Goal: Transaction & Acquisition: Purchase product/service

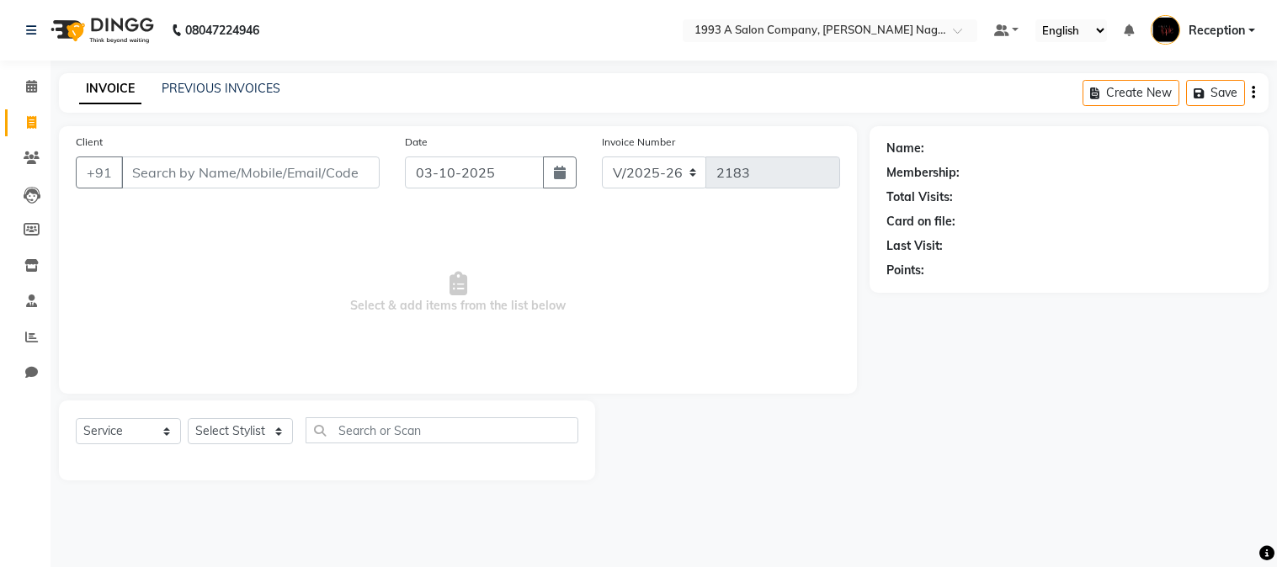
select select "144"
select select "service"
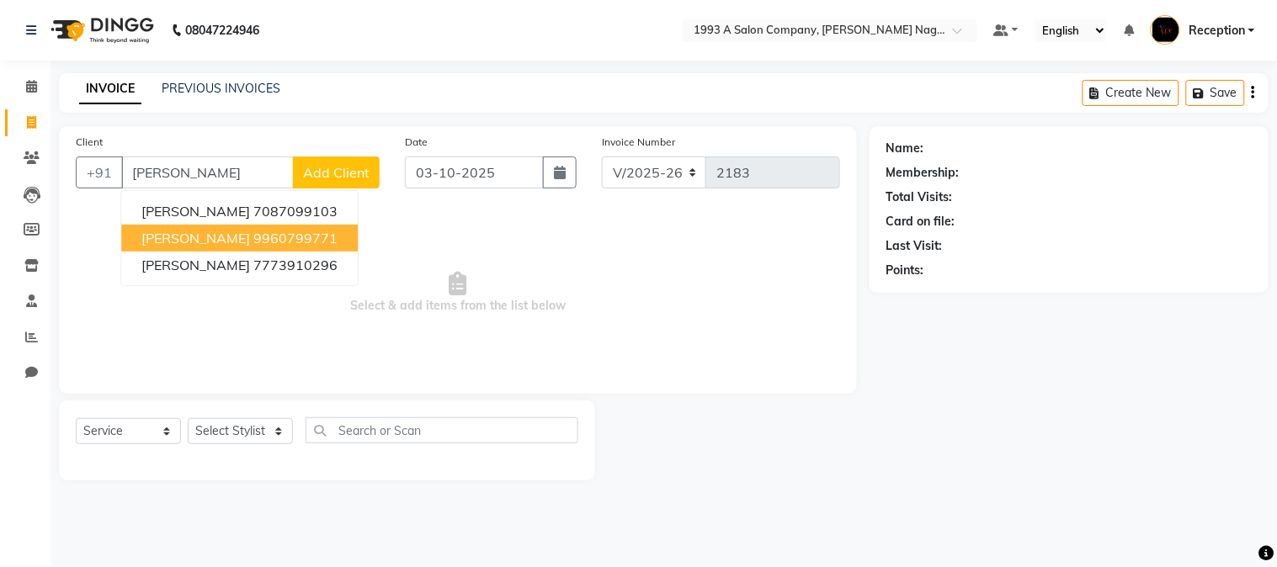
click at [253, 240] on ngb-highlight "9960799771" at bounding box center [295, 238] width 84 height 17
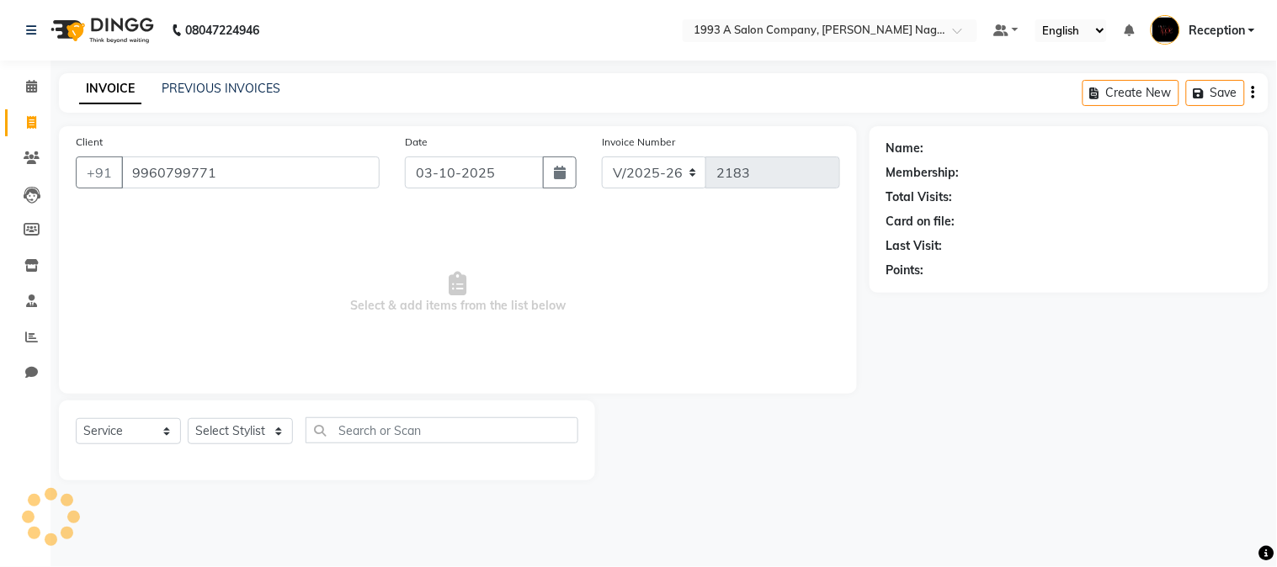
type input "9960799771"
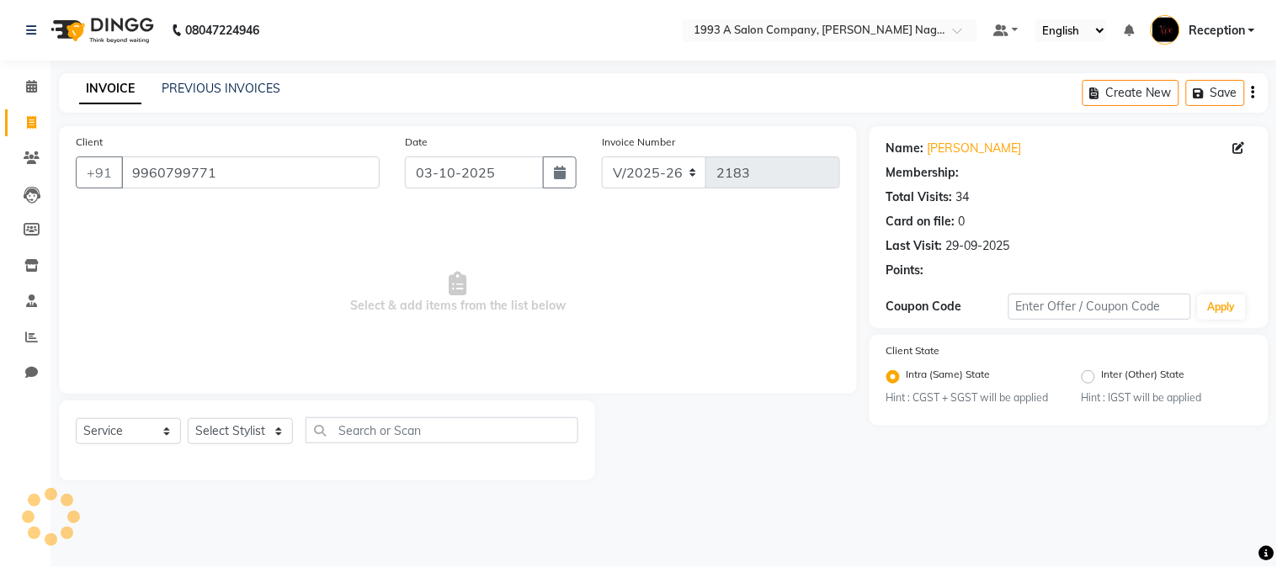
select select "1: Object"
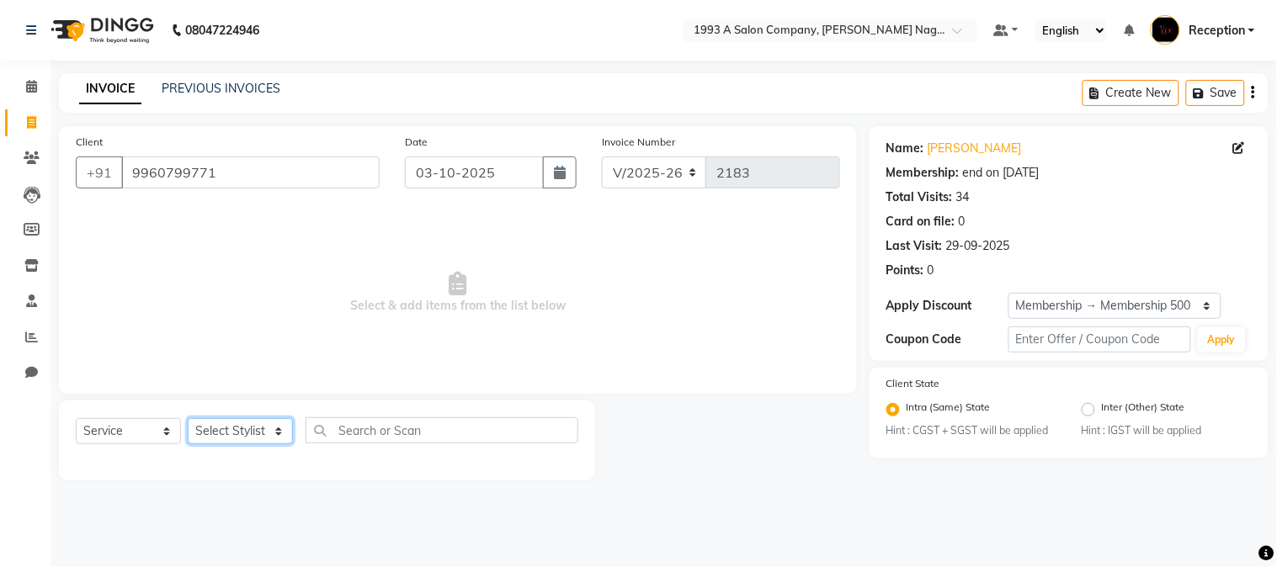
click at [278, 436] on select "Select Stylist [PERSON_NAME] Mane [PERSON_NAME] [PERSON_NAME] Reception [PERSON…" at bounding box center [240, 431] width 105 height 26
select select "14213"
click at [188, 419] on select "Select Stylist [PERSON_NAME] Mane [PERSON_NAME] [PERSON_NAME] Reception [PERSON…" at bounding box center [240, 431] width 105 height 26
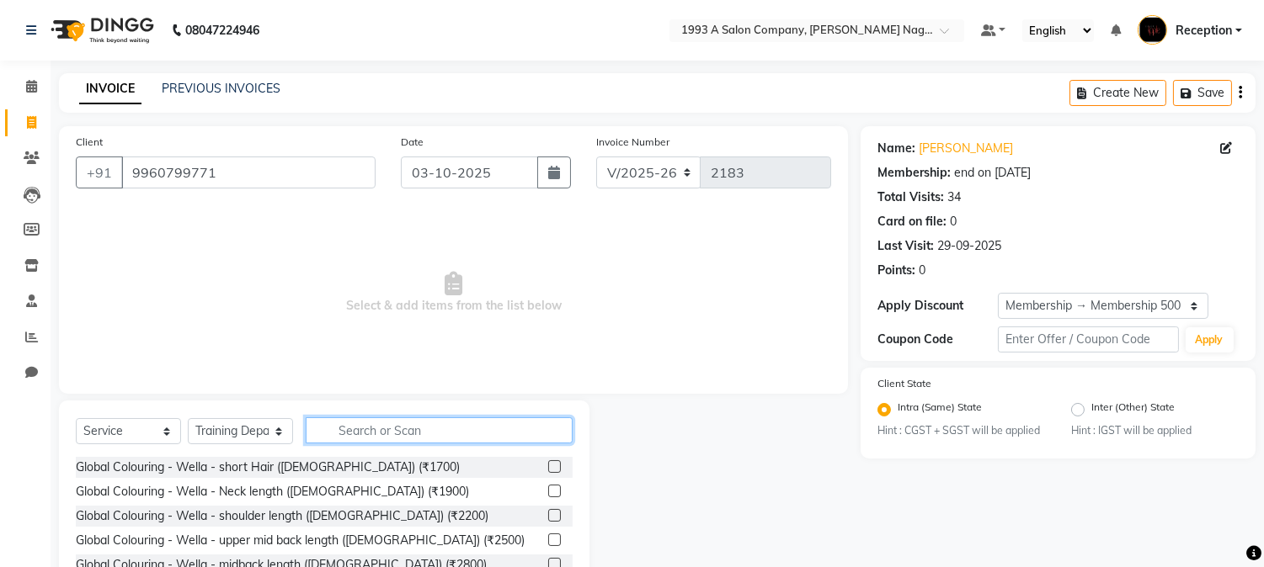
click at [354, 430] on input "text" at bounding box center [439, 431] width 267 height 26
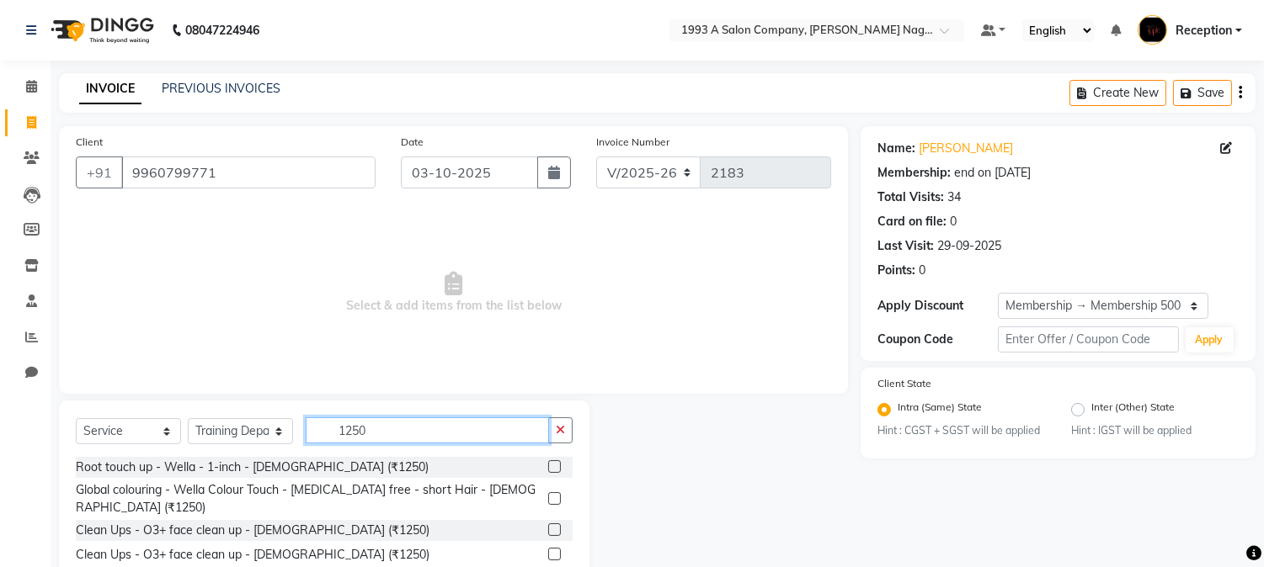
type input "1250"
click at [549, 466] on label at bounding box center [554, 466] width 13 height 13
click at [549, 466] on input "checkbox" at bounding box center [553, 467] width 11 height 11
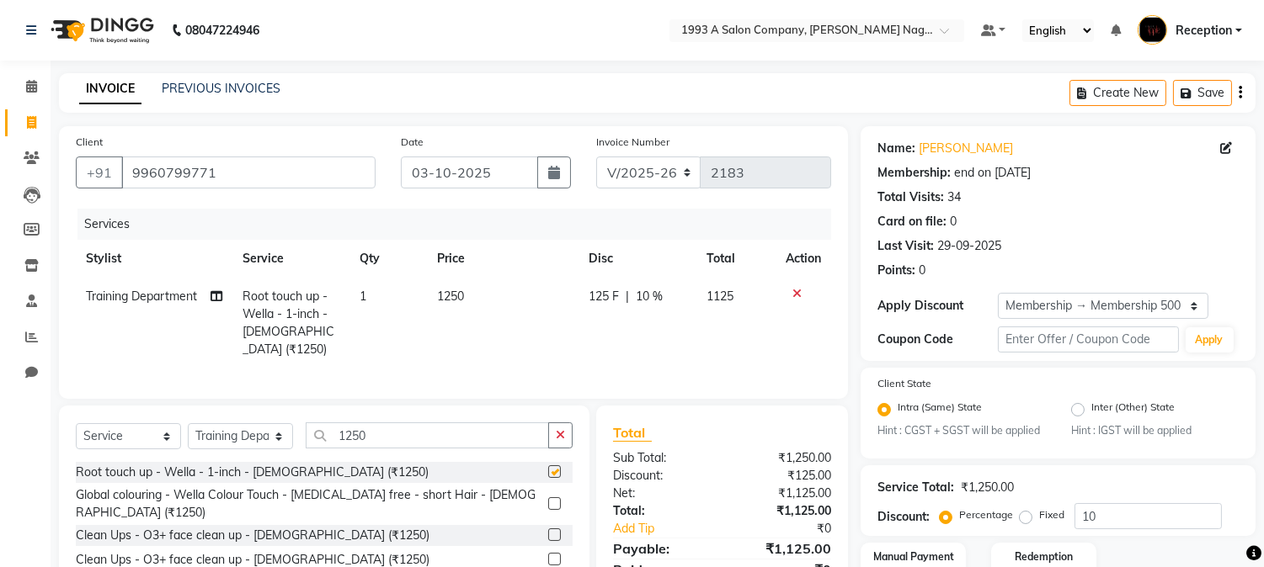
checkbox input "false"
click at [389, 432] on input "1250" at bounding box center [427, 436] width 243 height 26
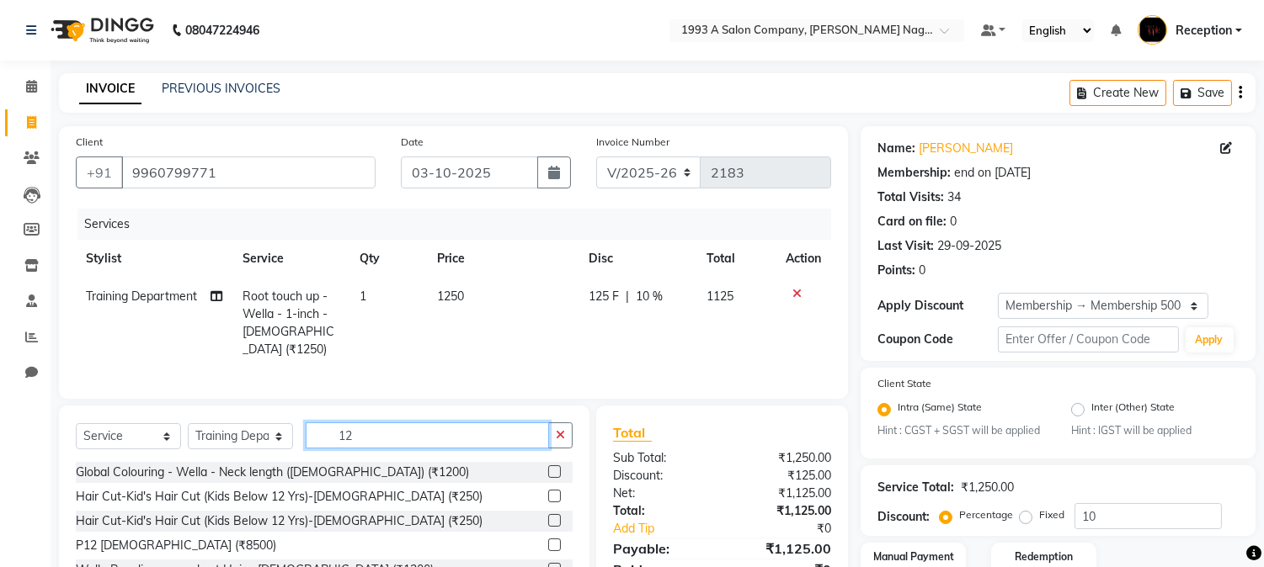
type input "1"
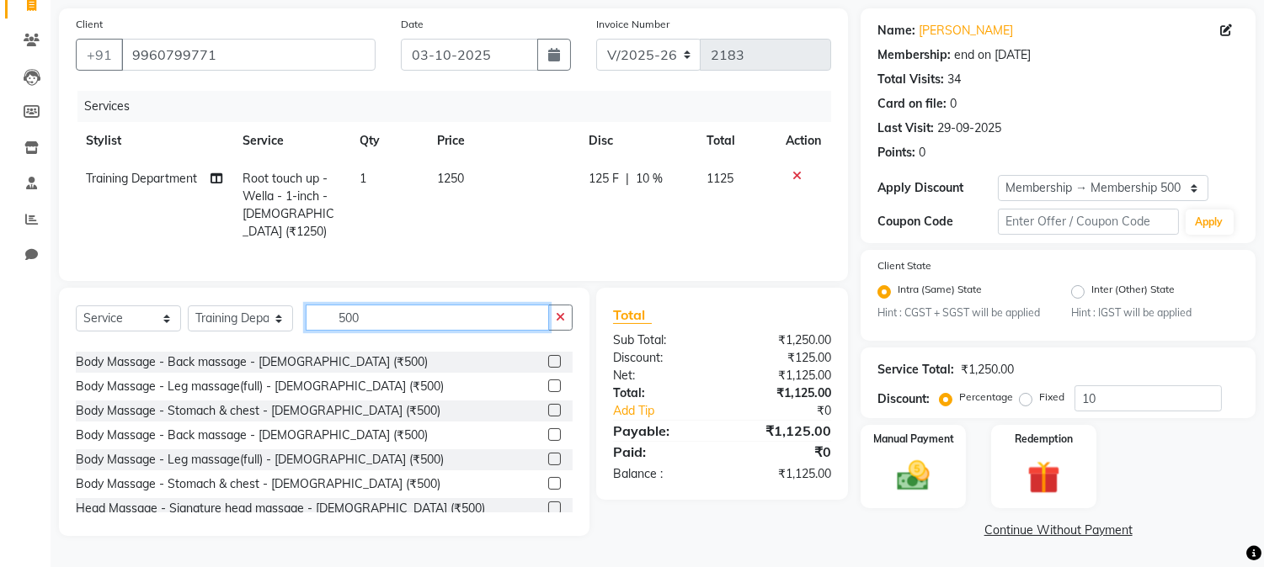
scroll to position [935, 0]
type input "500"
click at [548, 501] on label at bounding box center [554, 507] width 13 height 13
click at [548, 503] on input "checkbox" at bounding box center [553, 508] width 11 height 11
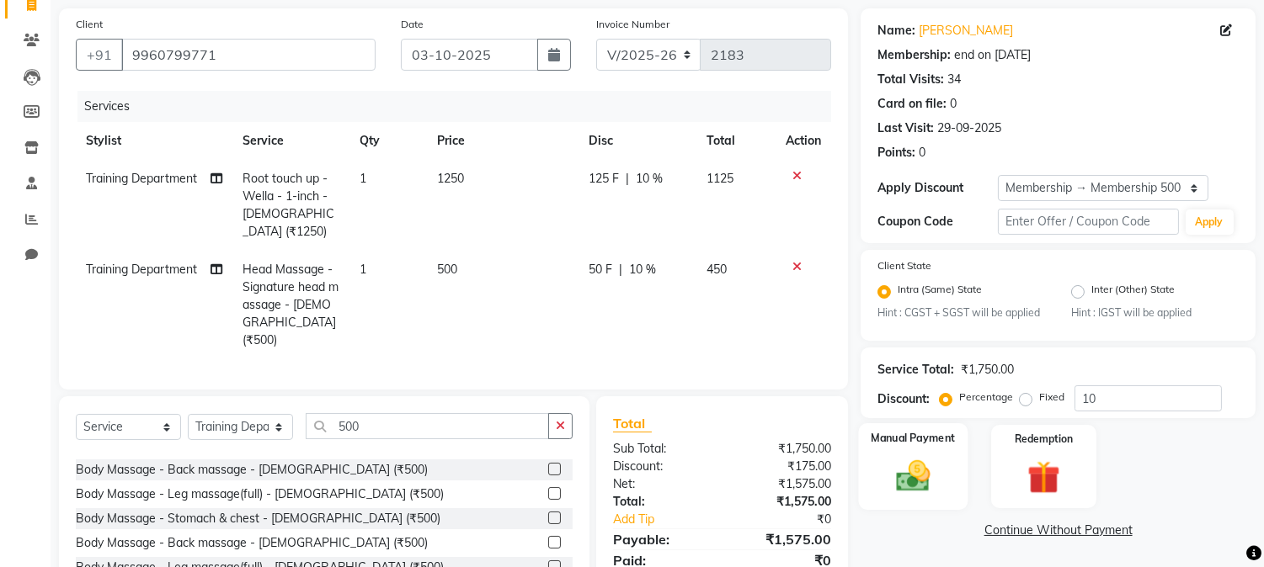
checkbox input "false"
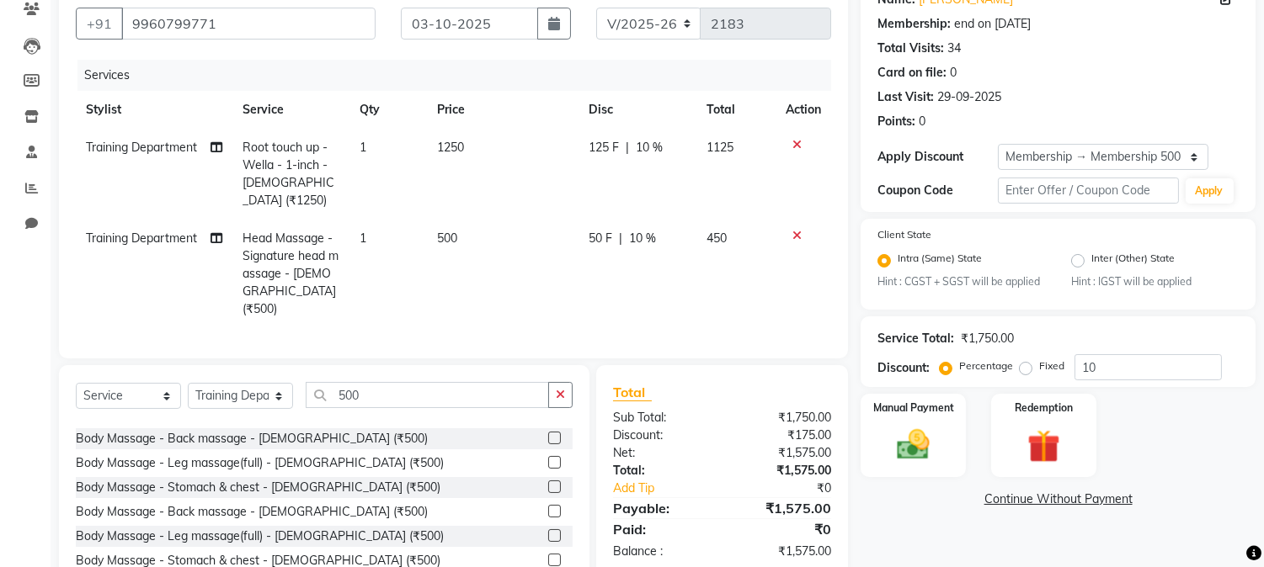
scroll to position [199, 0]
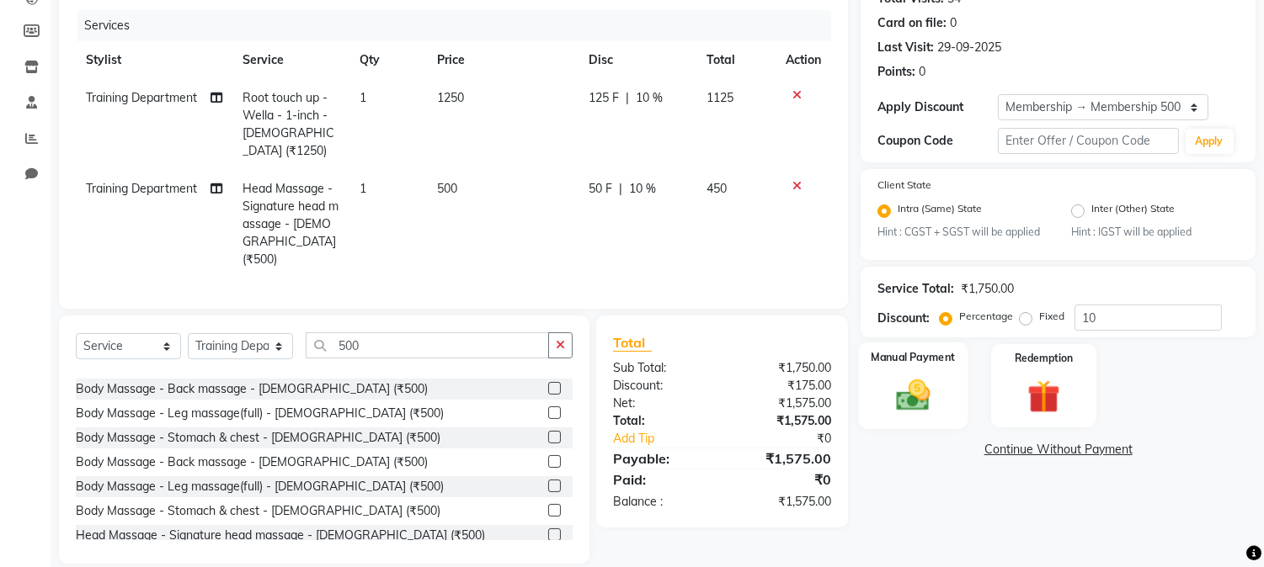
click at [912, 408] on img at bounding box center [914, 396] width 56 height 40
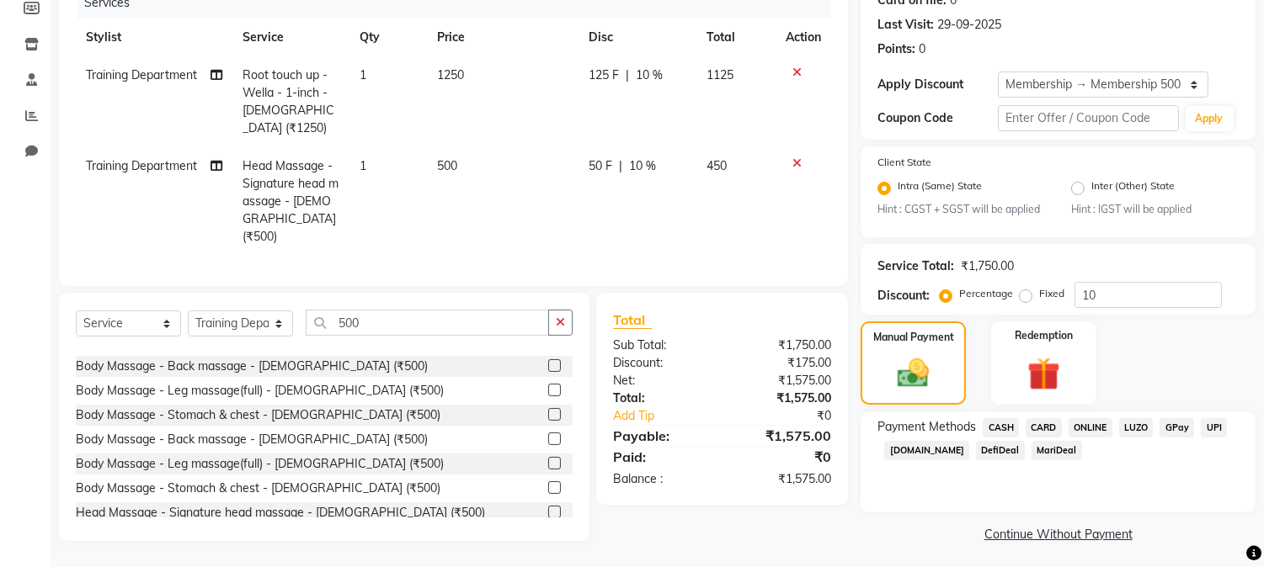
scroll to position [226, 0]
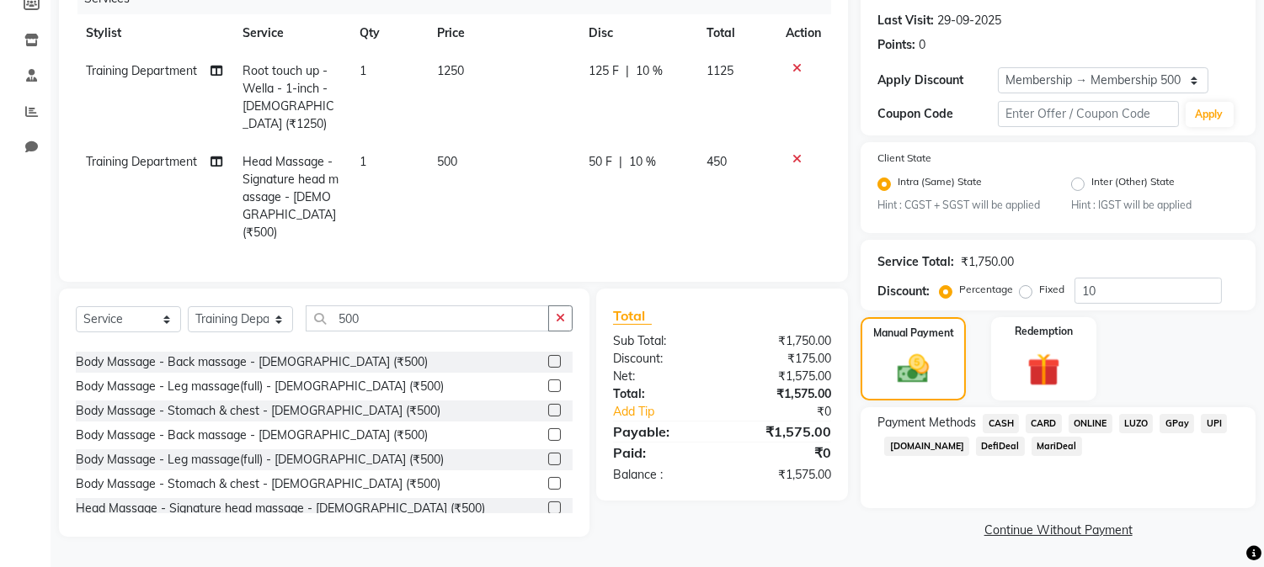
click at [1094, 422] on span "ONLINE" at bounding box center [1090, 423] width 44 height 19
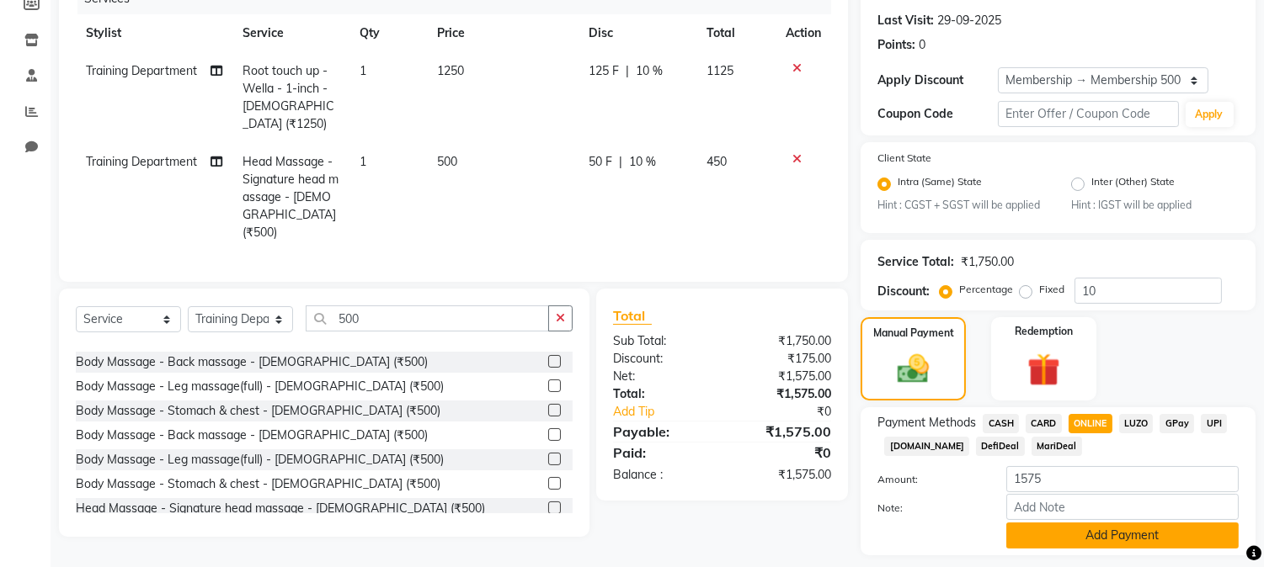
click at [1110, 539] on button "Add Payment" at bounding box center [1122, 536] width 232 height 26
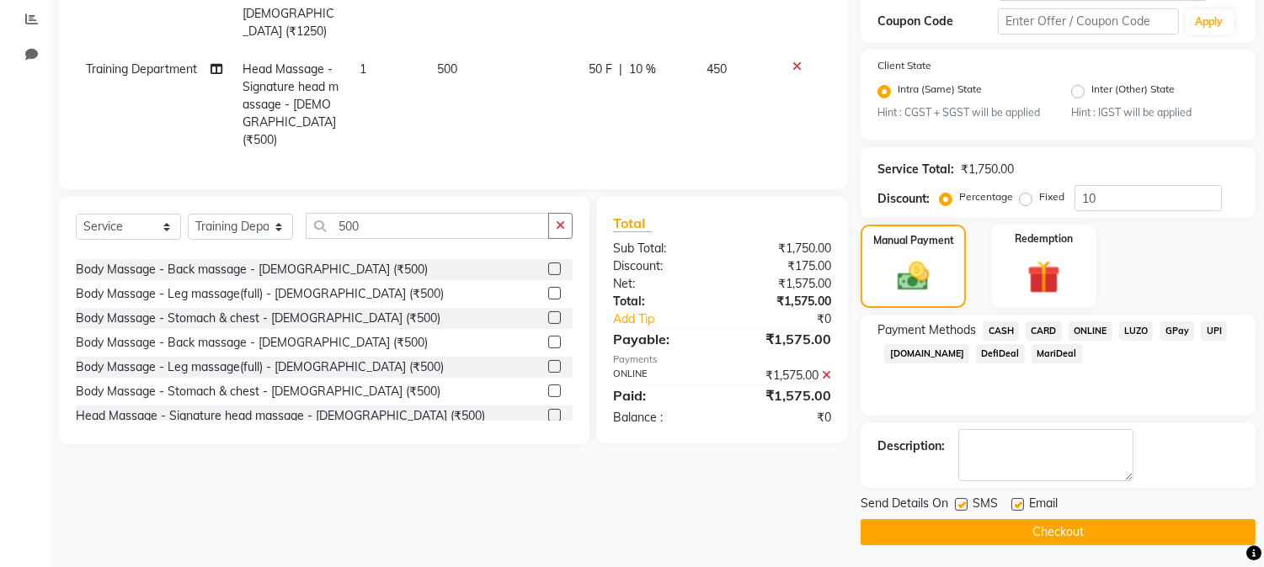
scroll to position [322, 0]
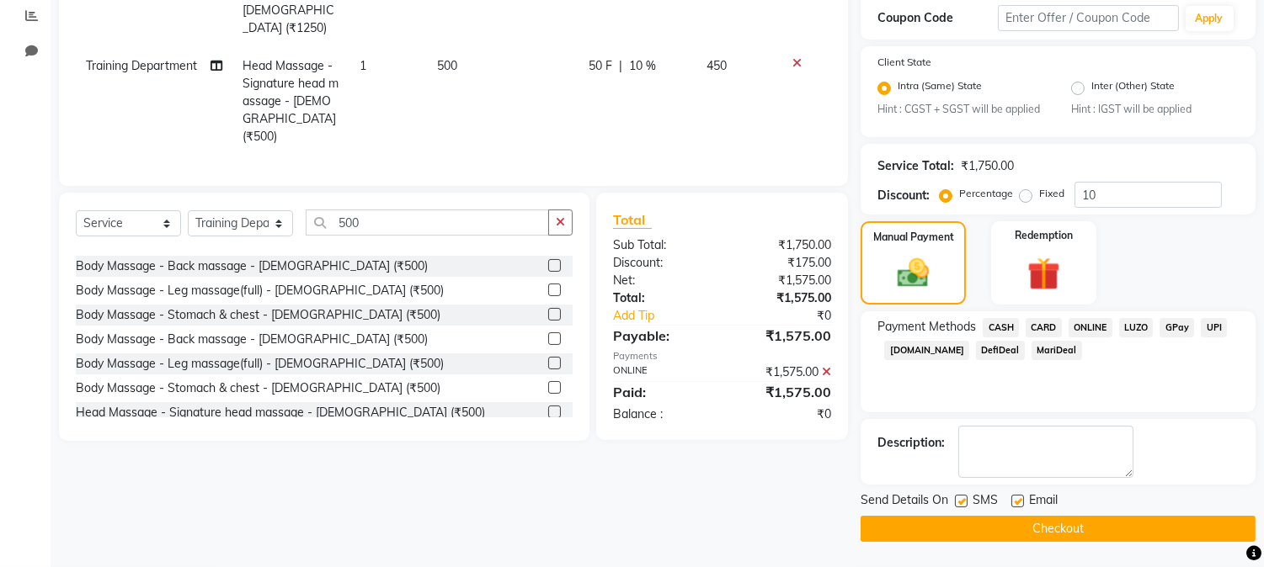
click at [1104, 527] on button "Checkout" at bounding box center [1057, 529] width 395 height 26
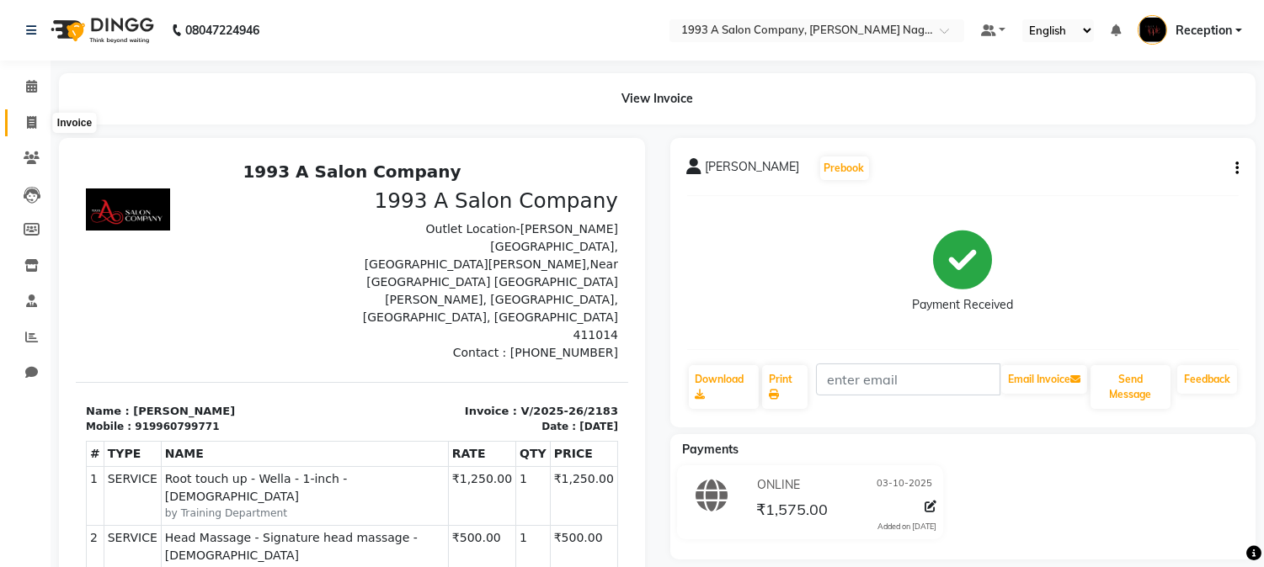
click at [27, 120] on icon at bounding box center [31, 122] width 9 height 13
select select "144"
select select "service"
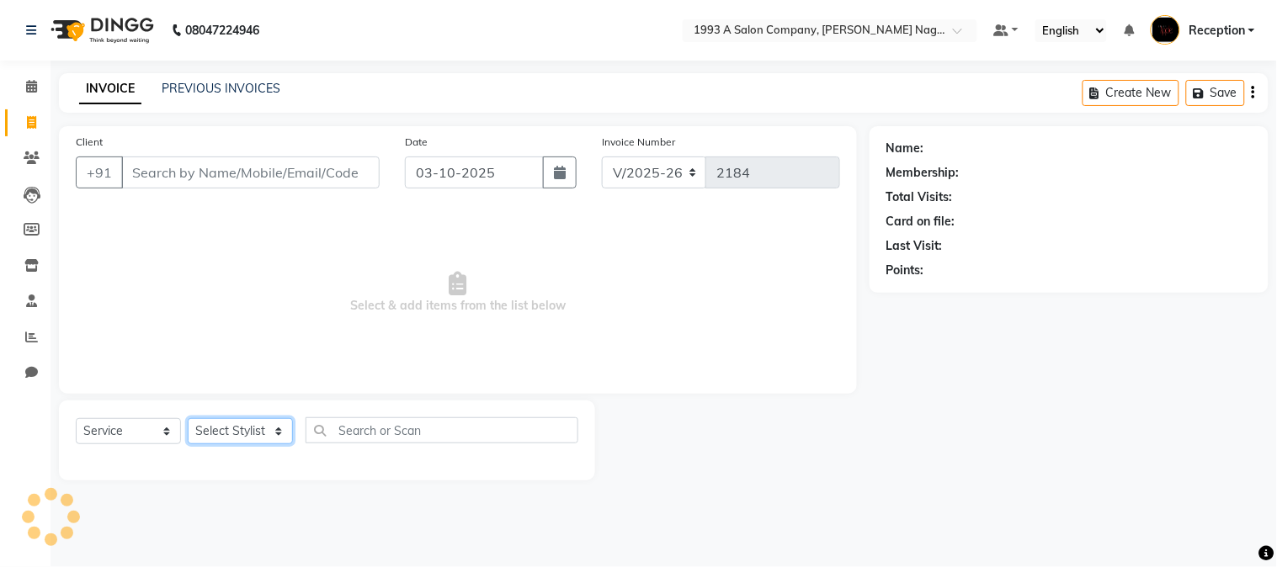
click at [247, 435] on select "Select Stylist" at bounding box center [240, 431] width 105 height 26
select select "86362"
click at [188, 419] on select "Select Stylist [PERSON_NAME] Mane [PERSON_NAME] [PERSON_NAME] Reception [PERSON…" at bounding box center [240, 431] width 105 height 26
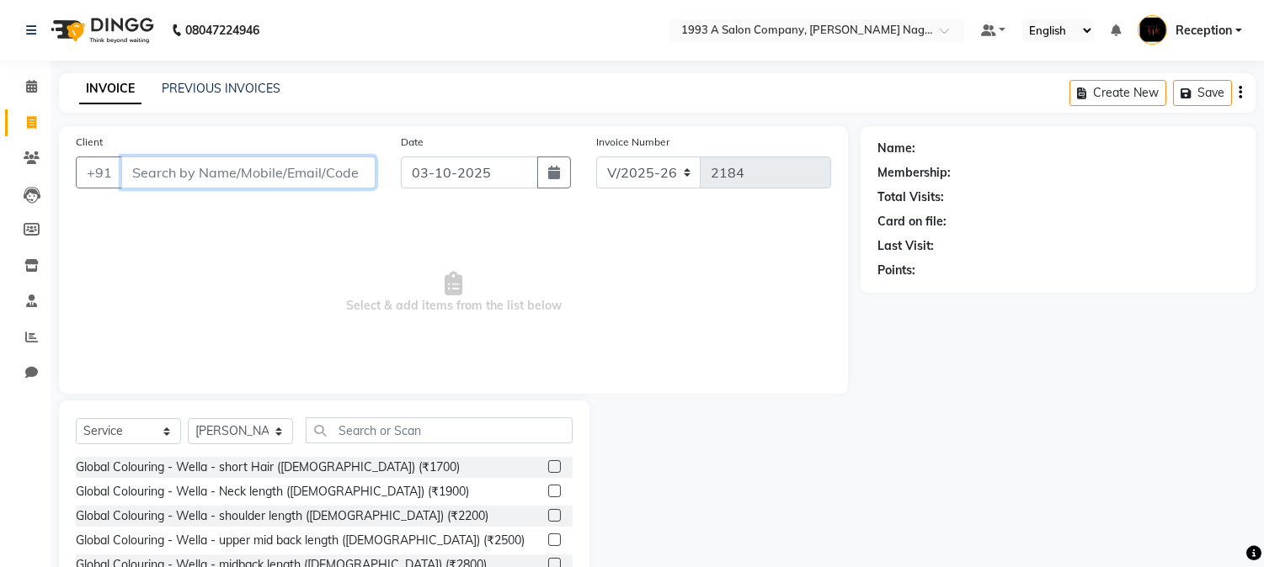
click at [298, 171] on input "Client" at bounding box center [248, 173] width 254 height 32
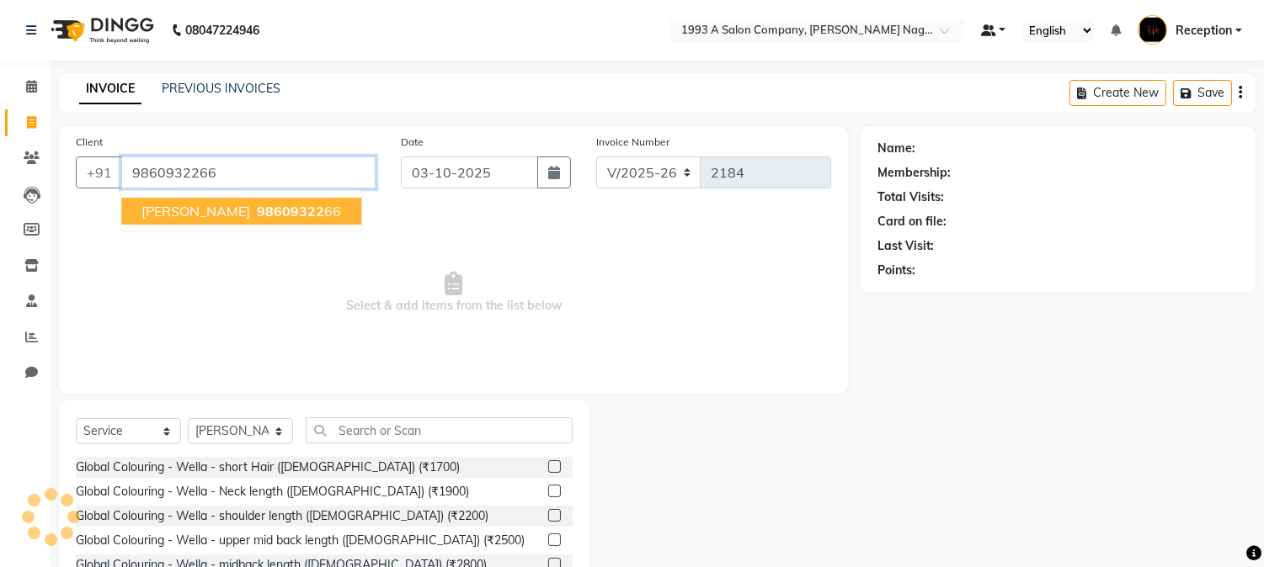
type input "9860932266"
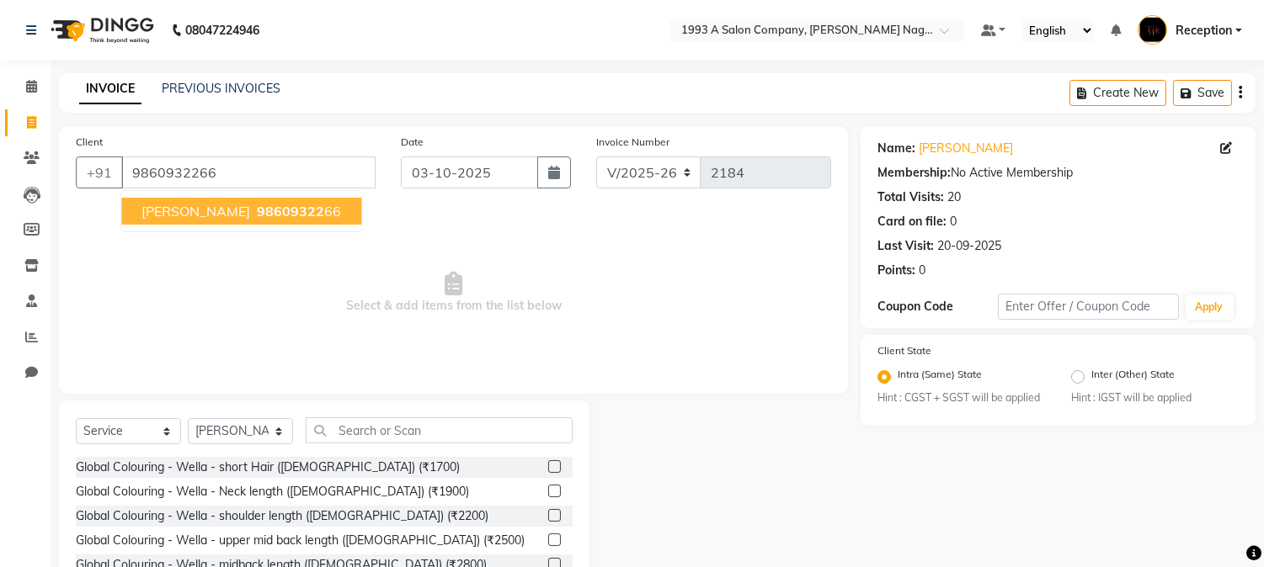
click at [257, 208] on span "98609322" at bounding box center [290, 211] width 67 height 17
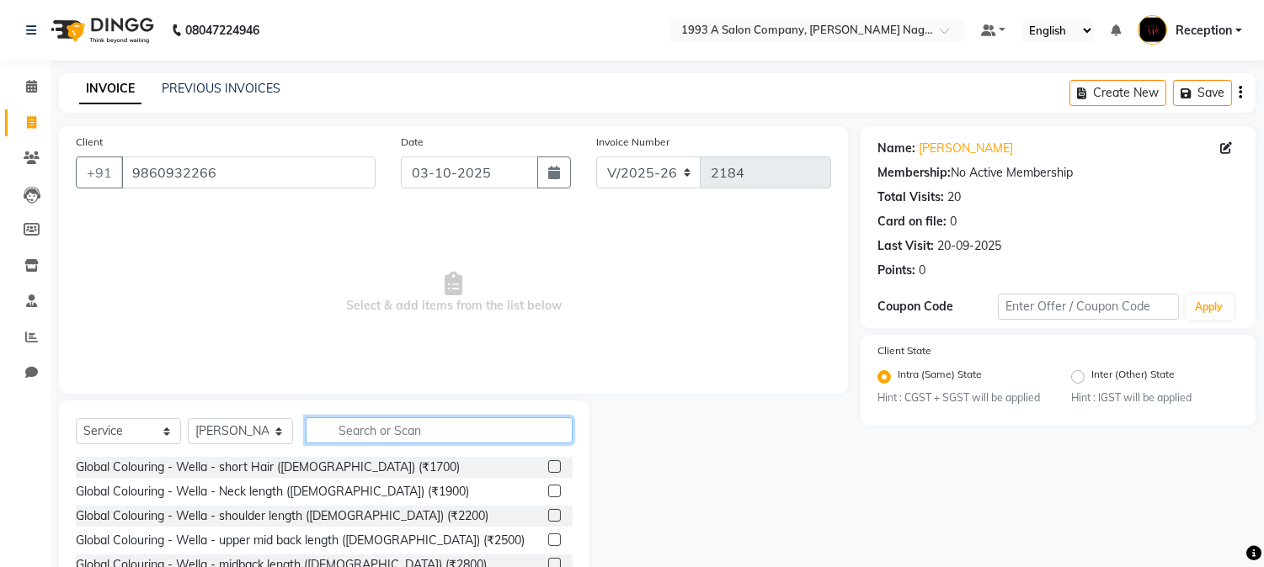
click at [345, 434] on input "text" at bounding box center [439, 431] width 267 height 26
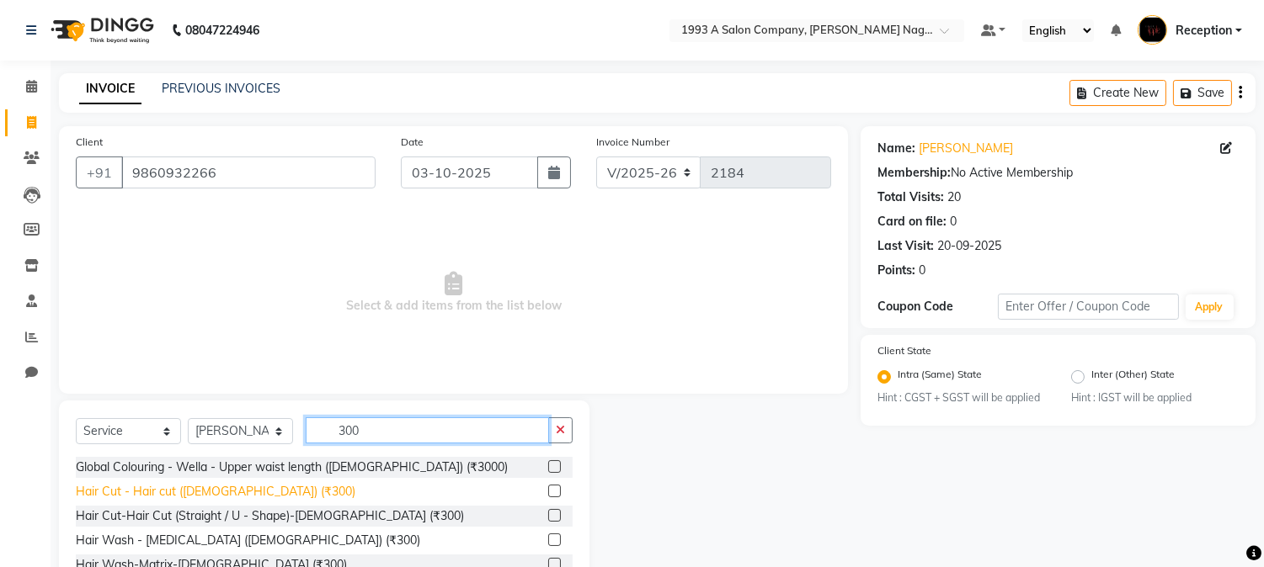
type input "300"
click at [213, 490] on div "Hair Cut - Hair cut ([DEMOGRAPHIC_DATA]) (₹300)" at bounding box center [215, 492] width 279 height 18
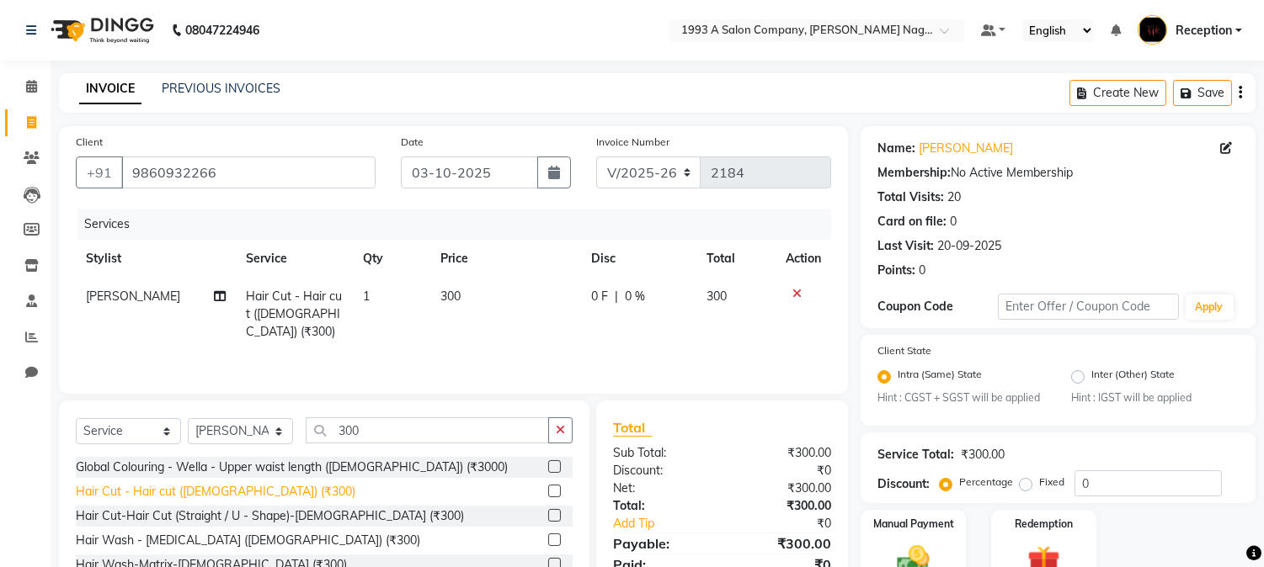
click at [234, 491] on div "Hair Cut - Hair cut ([DEMOGRAPHIC_DATA]) (₹300)" at bounding box center [215, 492] width 279 height 18
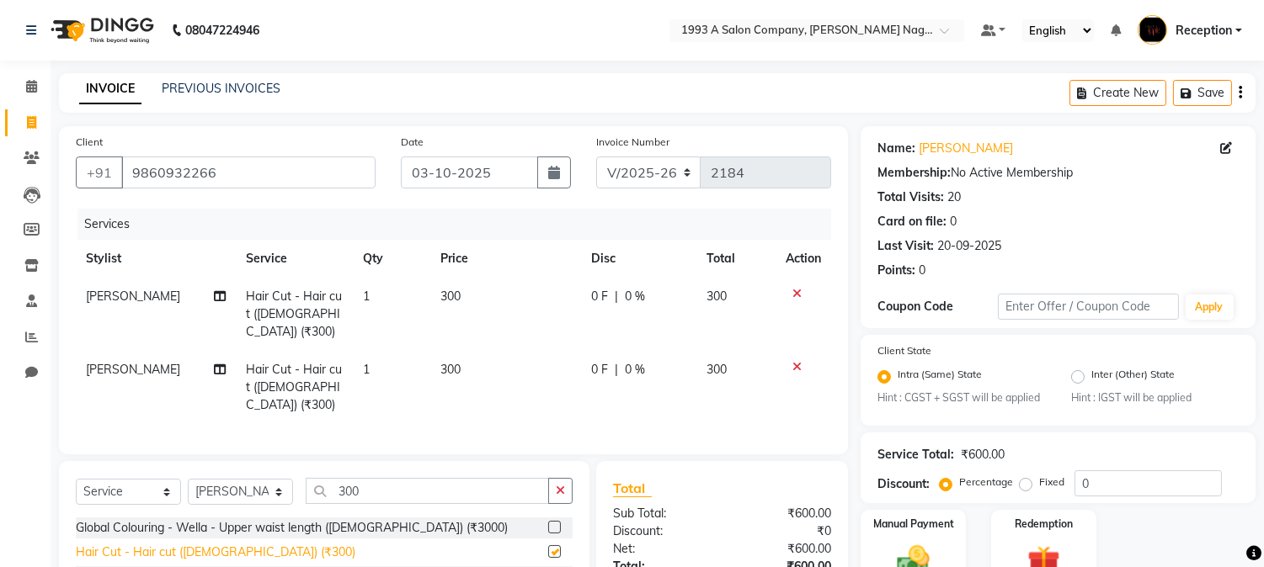
checkbox input "false"
click at [794, 351] on td at bounding box center [803, 387] width 56 height 73
click at [796, 361] on icon at bounding box center [796, 367] width 9 height 12
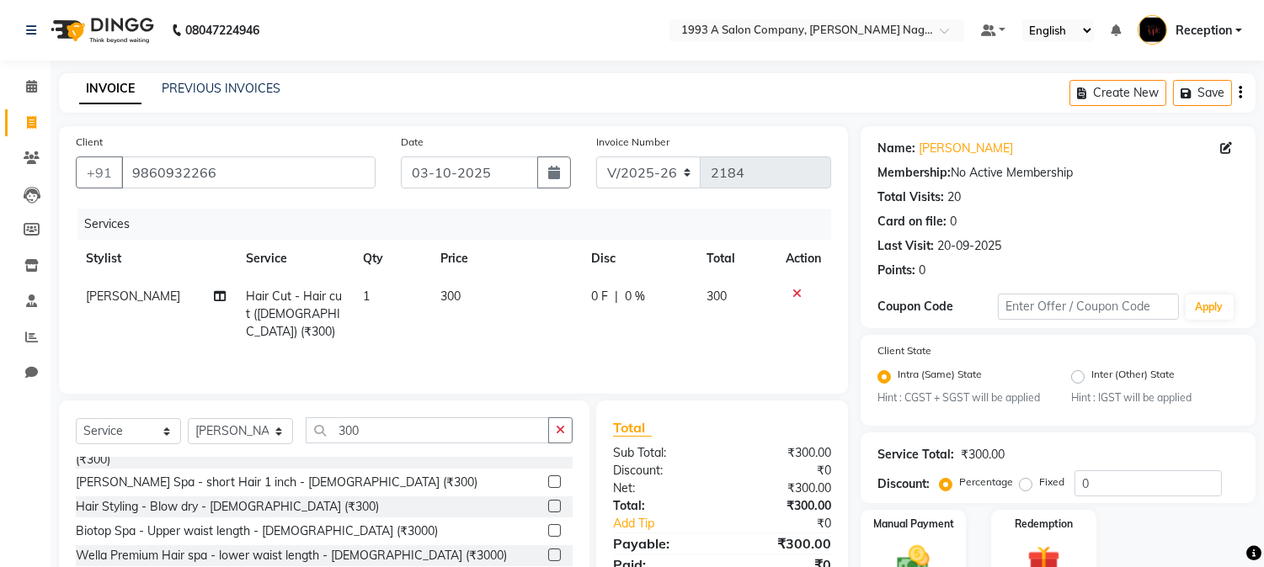
scroll to position [654, 0]
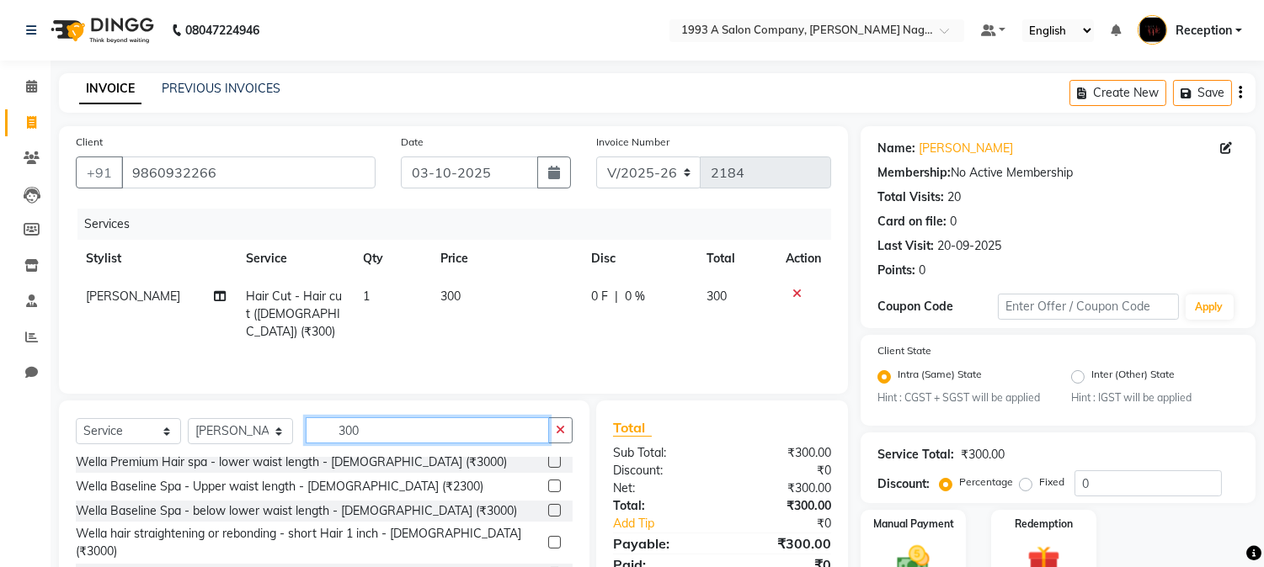
click at [373, 424] on input "300" at bounding box center [427, 431] width 243 height 26
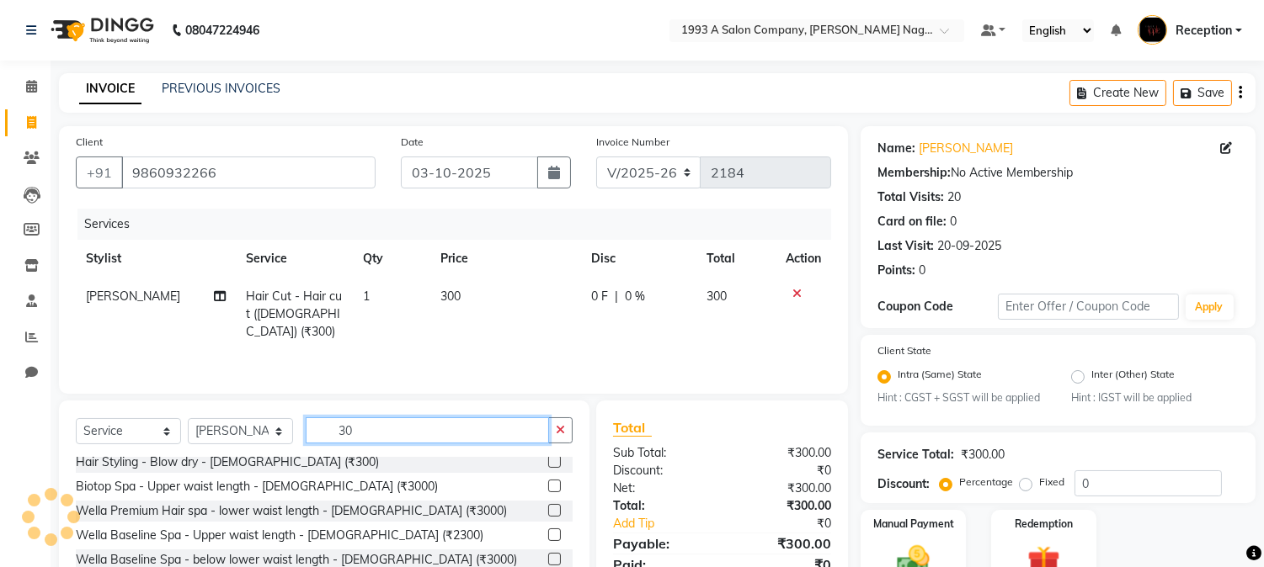
type input "3"
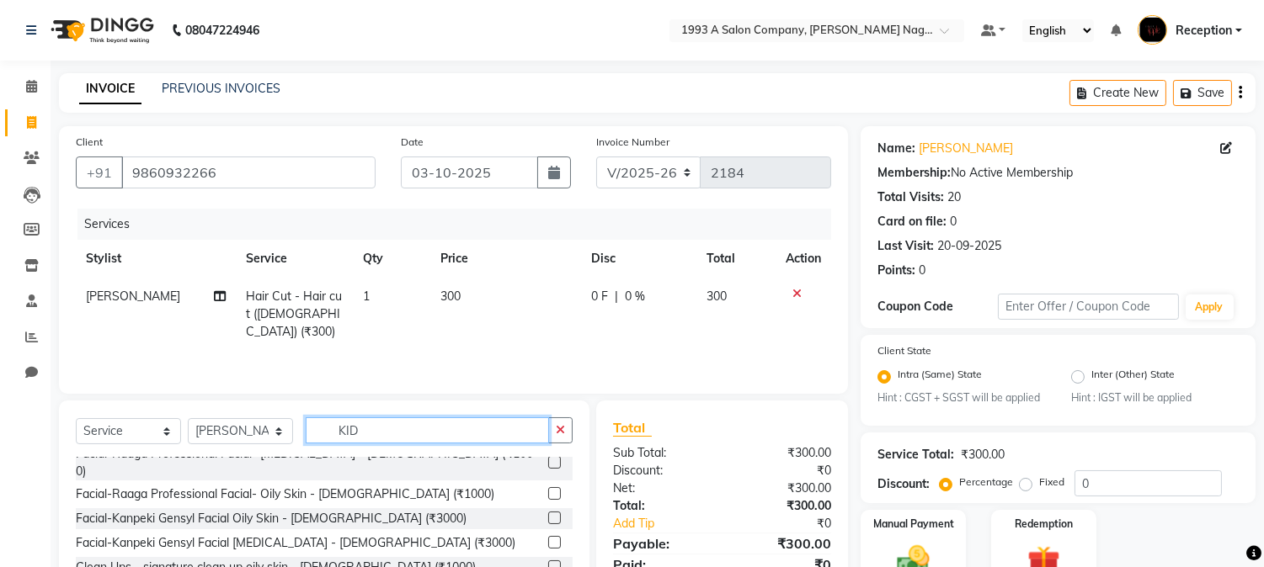
scroll to position [0, 0]
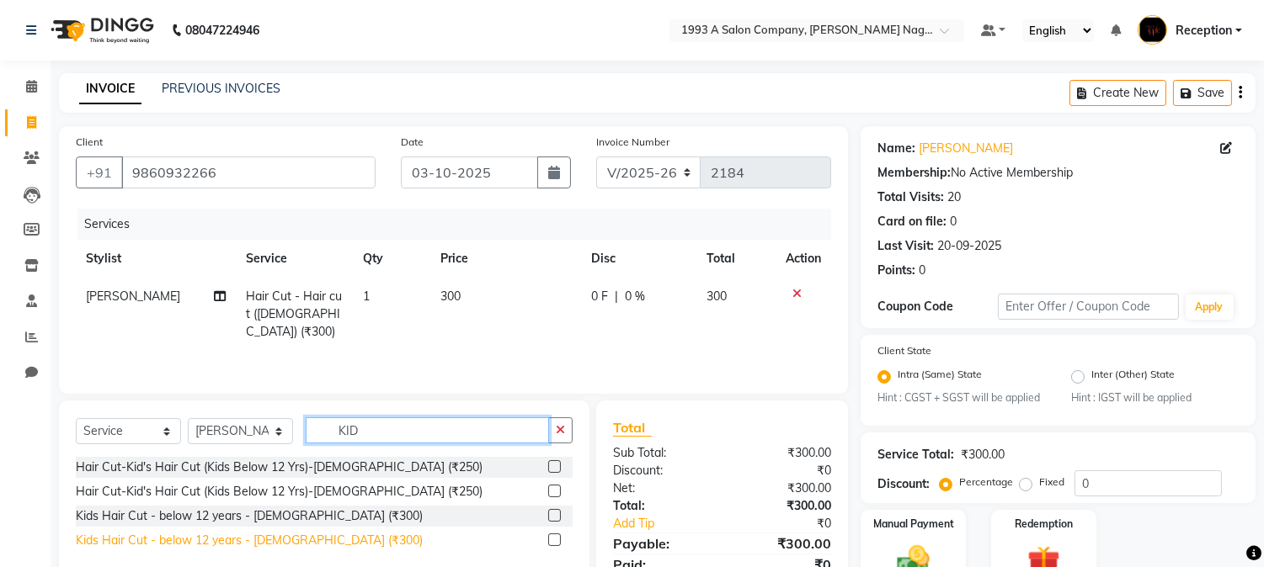
type input "KID"
click at [281, 544] on div "Kids Hair Cut - below 12 years - [DEMOGRAPHIC_DATA] (₹300)" at bounding box center [249, 541] width 347 height 18
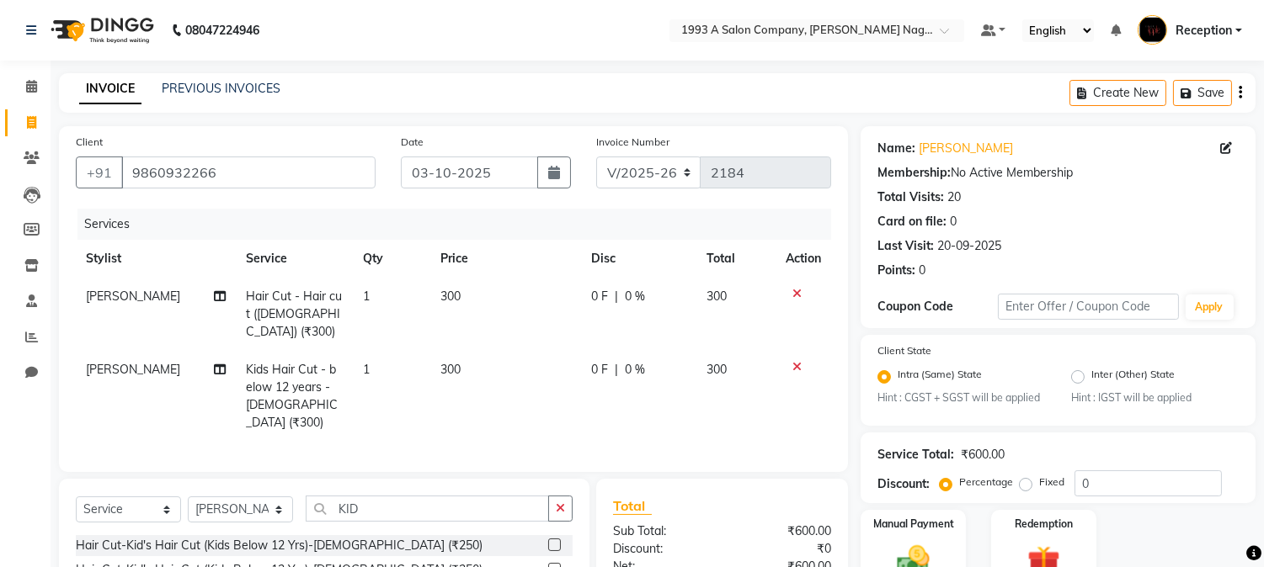
checkbox input "false"
click at [557, 503] on icon "button" at bounding box center [560, 509] width 9 height 12
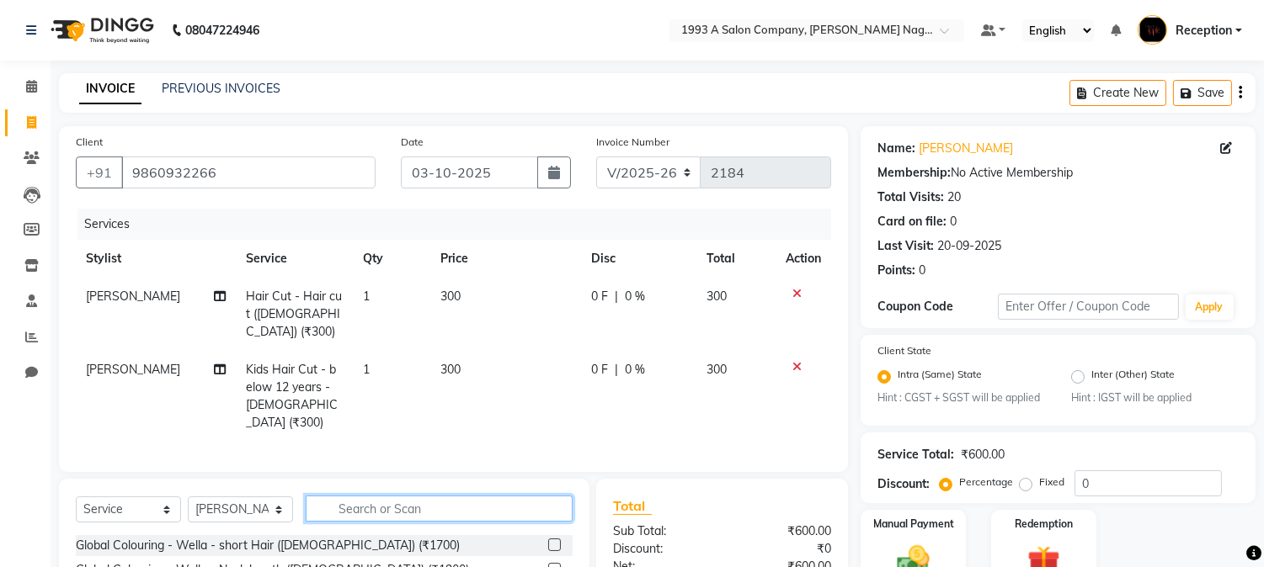
click at [494, 496] on input "text" at bounding box center [439, 509] width 267 height 26
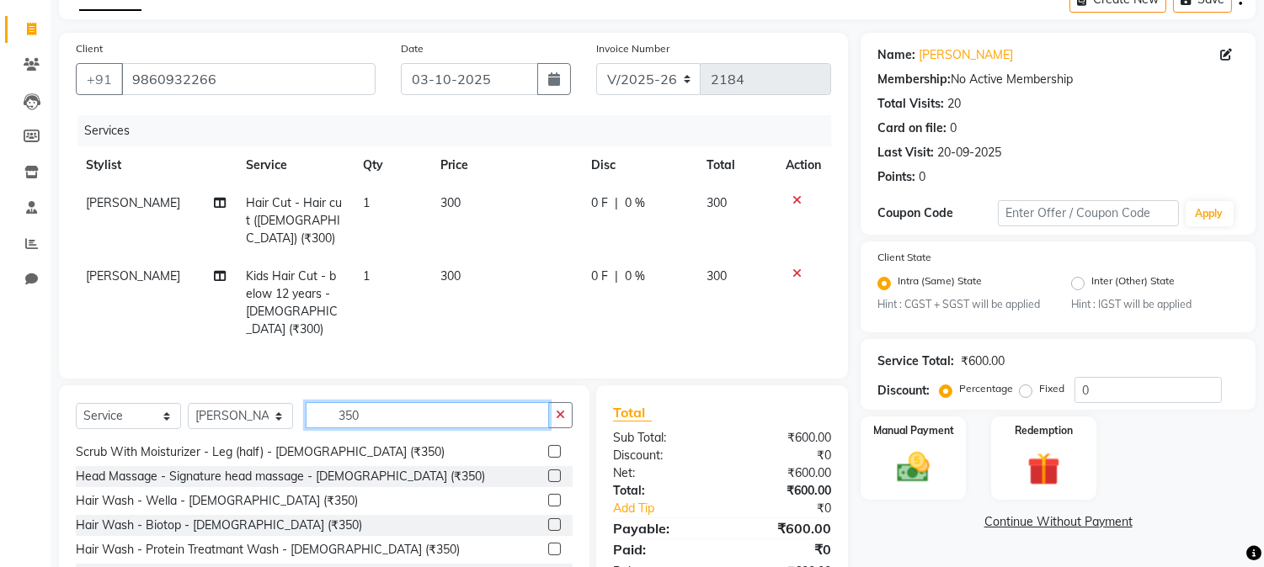
scroll to position [187, 0]
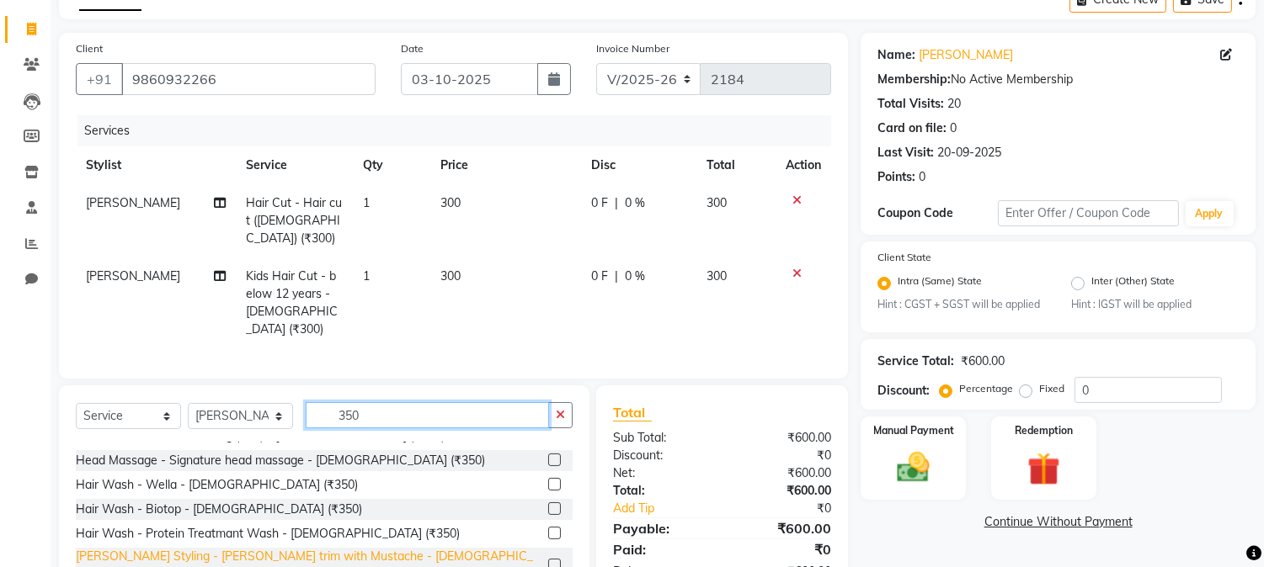
type input "350"
click at [282, 548] on div "[PERSON_NAME] Styling - [PERSON_NAME] trim with Mustache - [DEMOGRAPHIC_DATA] (…" at bounding box center [309, 565] width 466 height 35
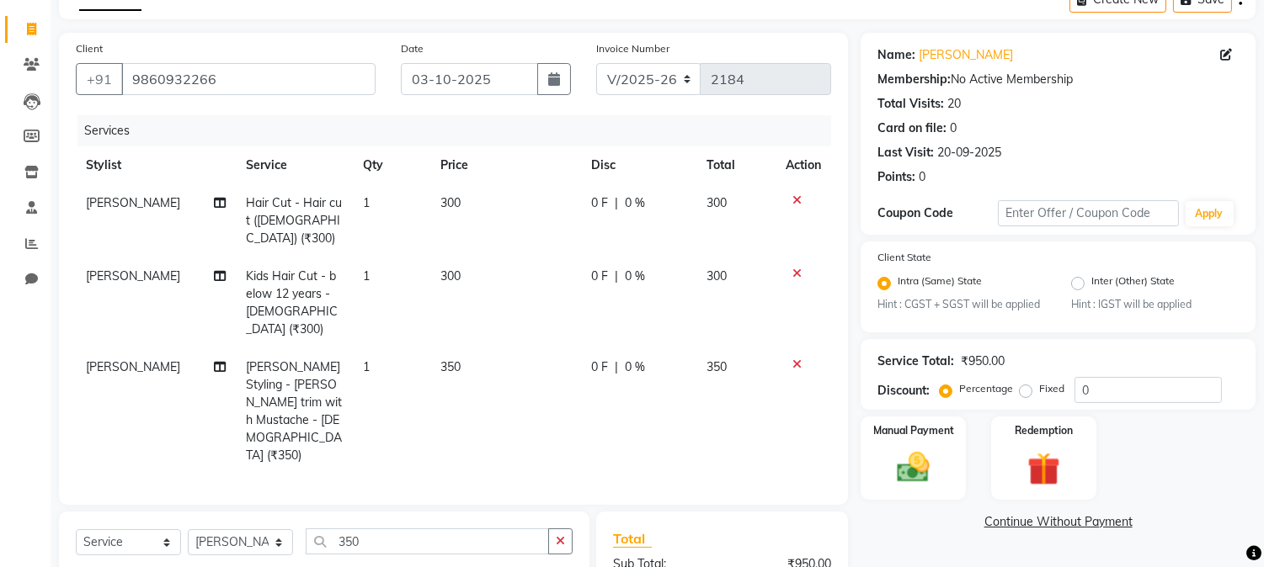
checkbox input "false"
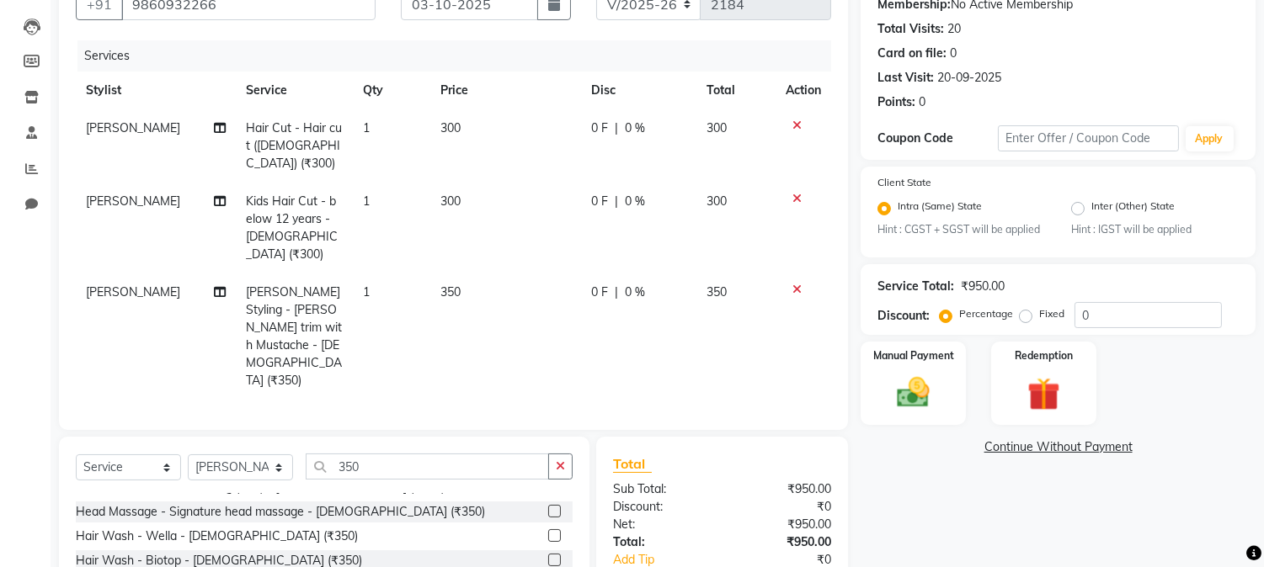
scroll to position [254, 0]
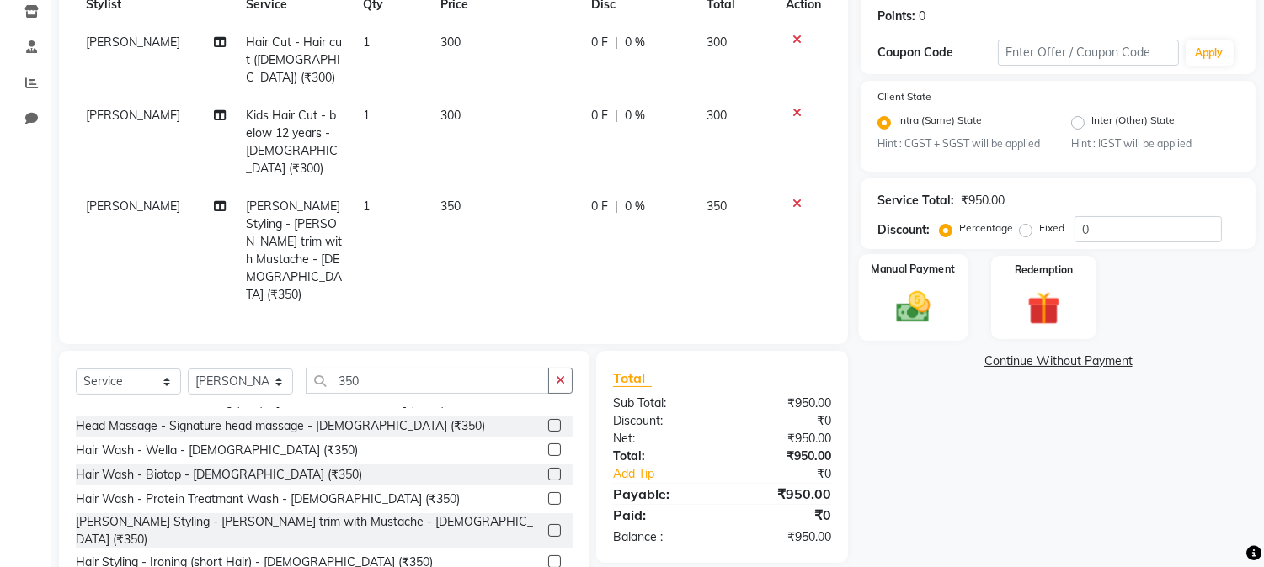
click at [956, 295] on div "Manual Payment" at bounding box center [913, 297] width 109 height 86
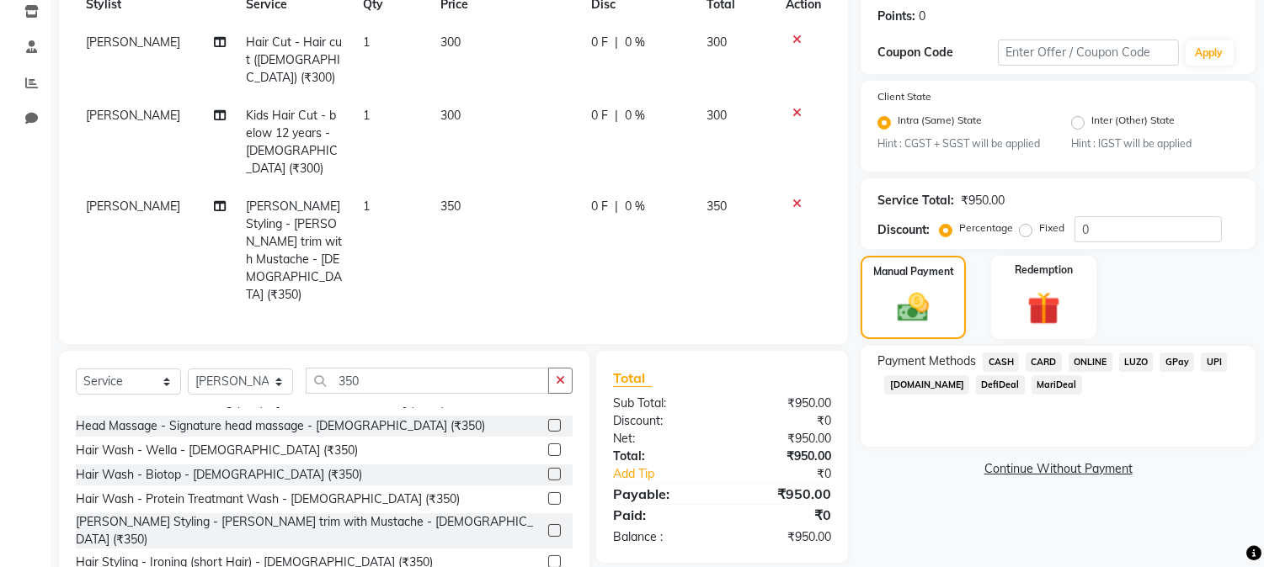
click at [1098, 366] on span "ONLINE" at bounding box center [1090, 362] width 44 height 19
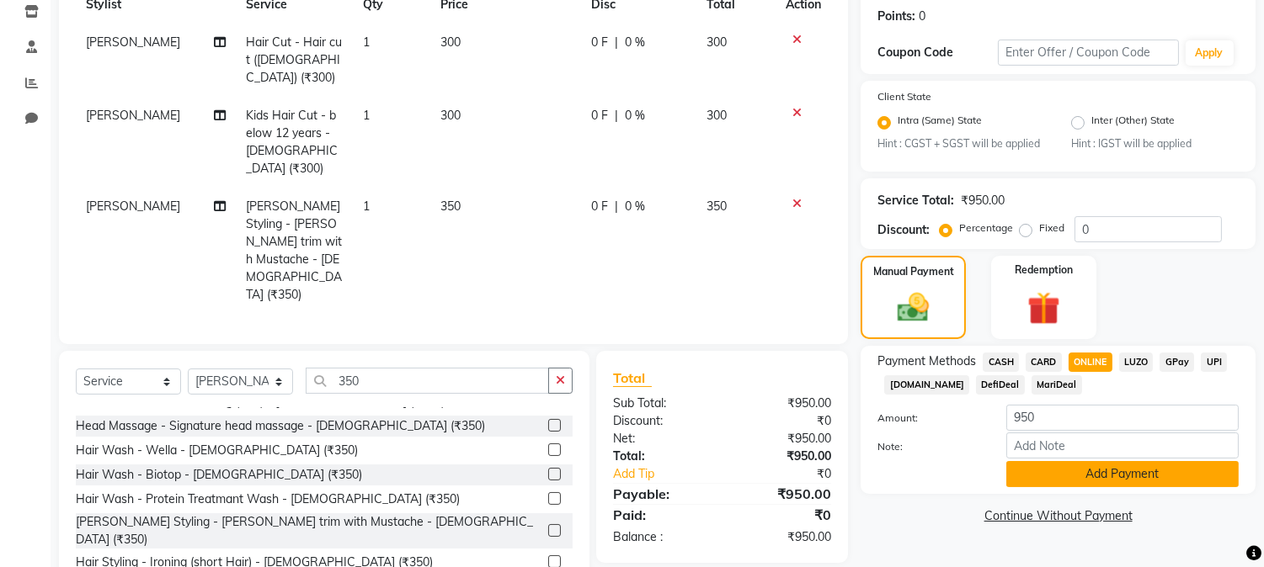
click at [1090, 474] on button "Add Payment" at bounding box center [1122, 474] width 232 height 26
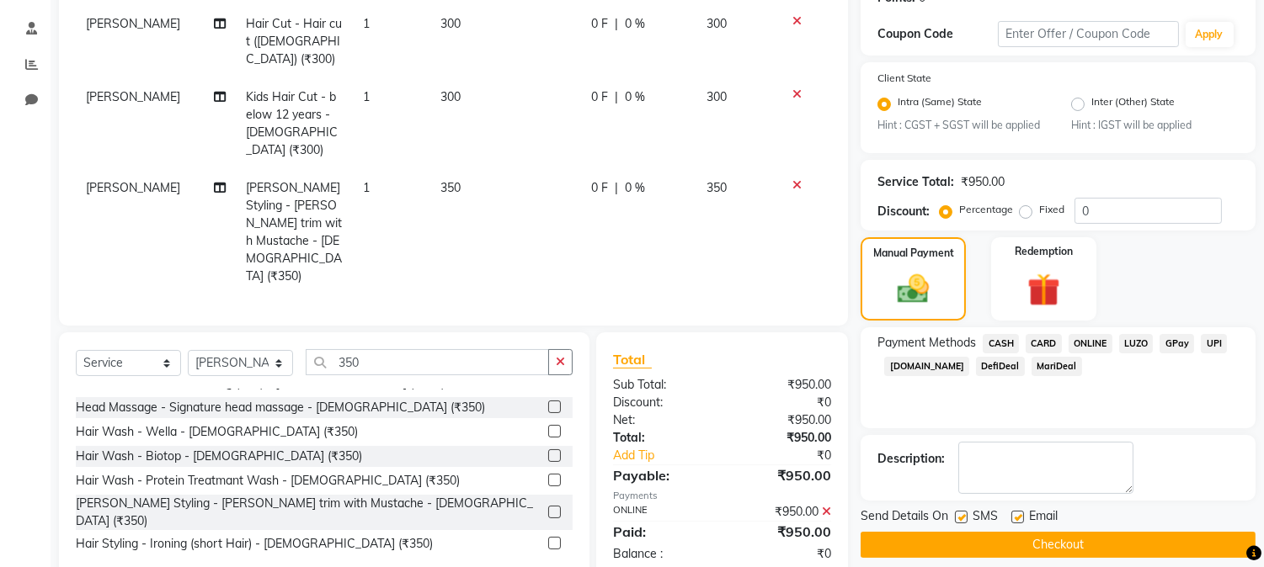
scroll to position [289, 0]
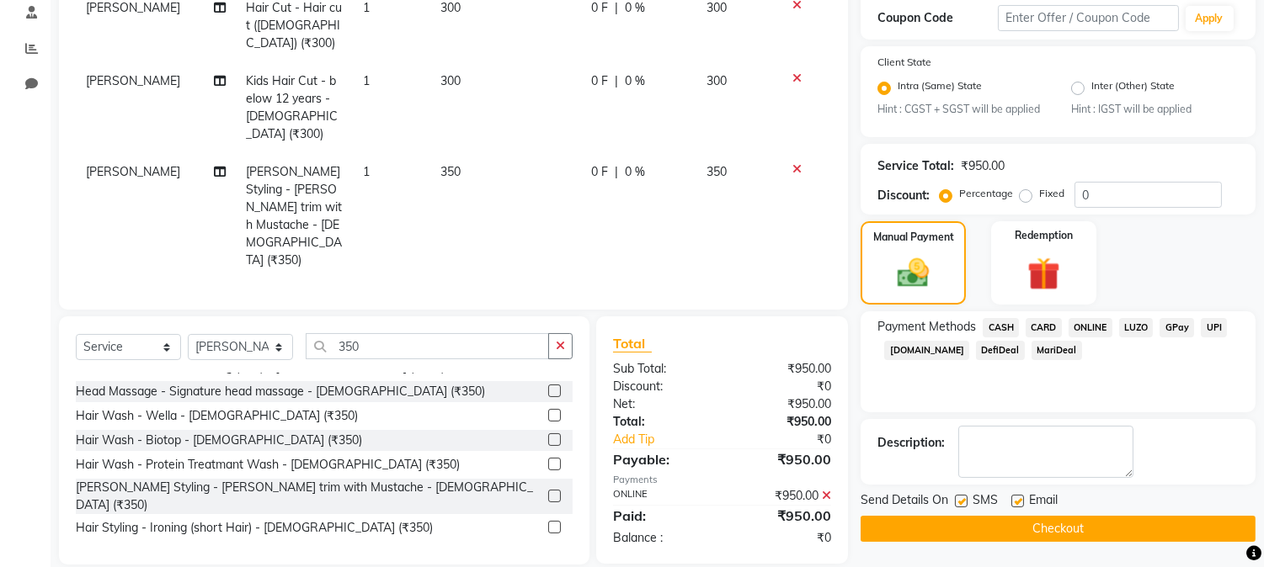
click at [1080, 523] on button "Checkout" at bounding box center [1057, 529] width 395 height 26
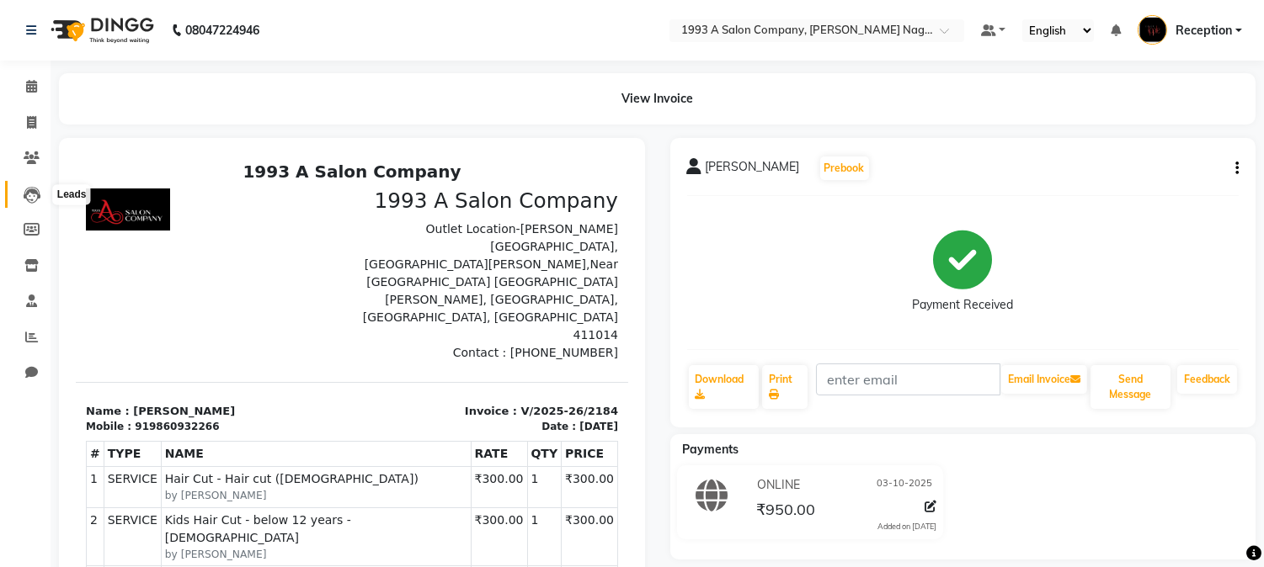
click at [27, 192] on icon at bounding box center [32, 195] width 17 height 17
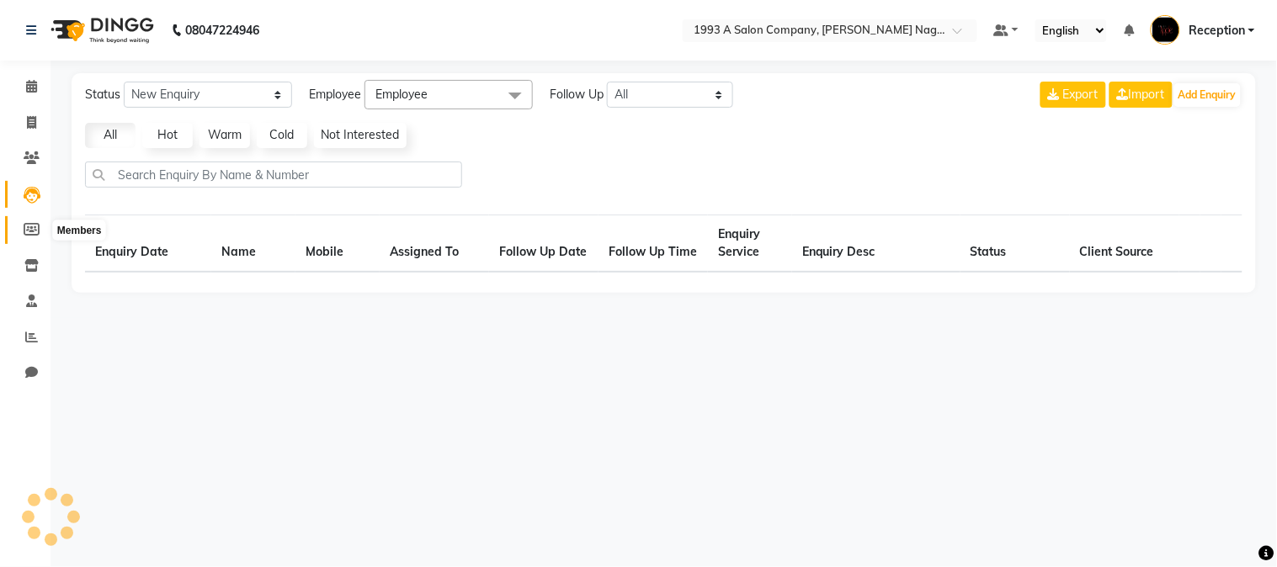
select select "10"
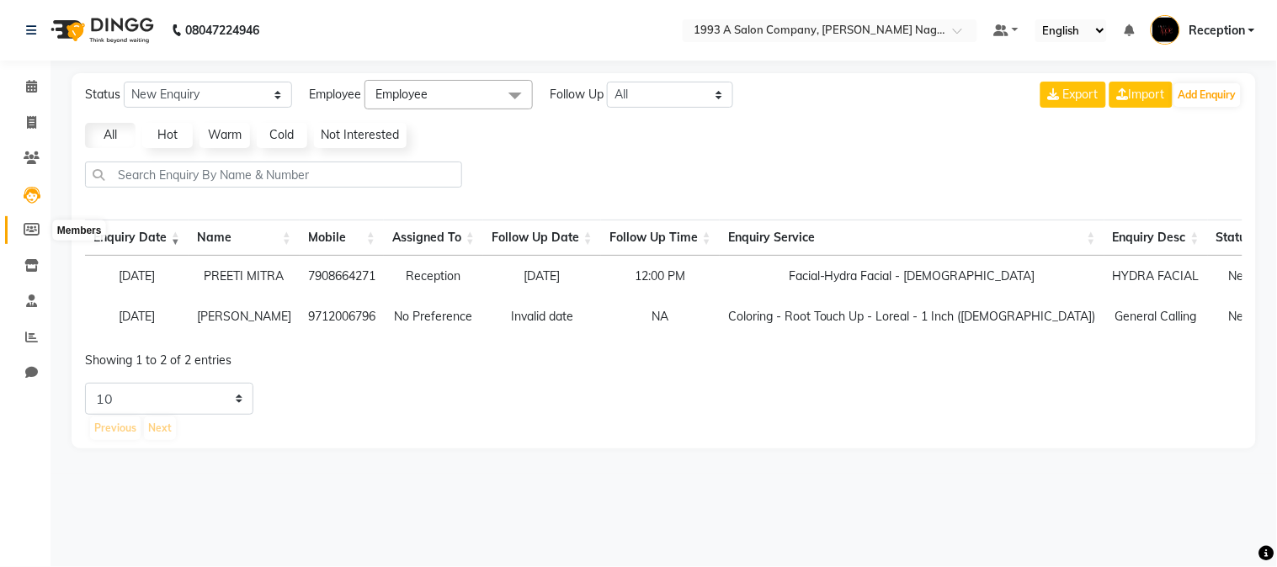
click at [29, 233] on icon at bounding box center [32, 229] width 16 height 13
select select
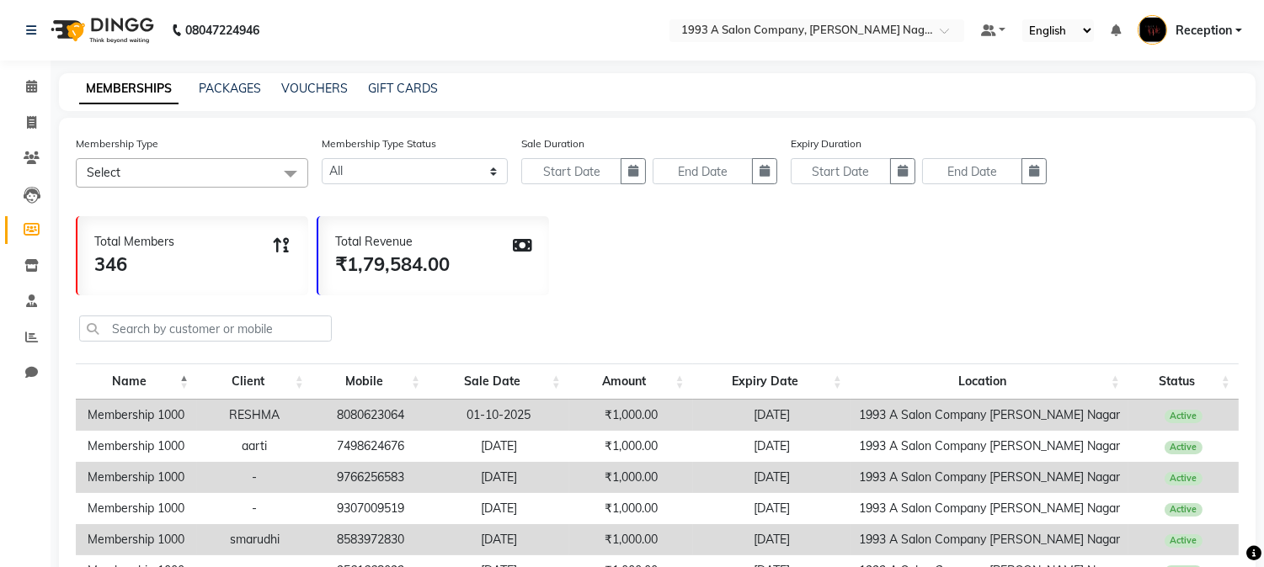
click at [27, 178] on li "Leads" at bounding box center [25, 195] width 51 height 36
click at [27, 149] on span at bounding box center [31, 158] width 29 height 19
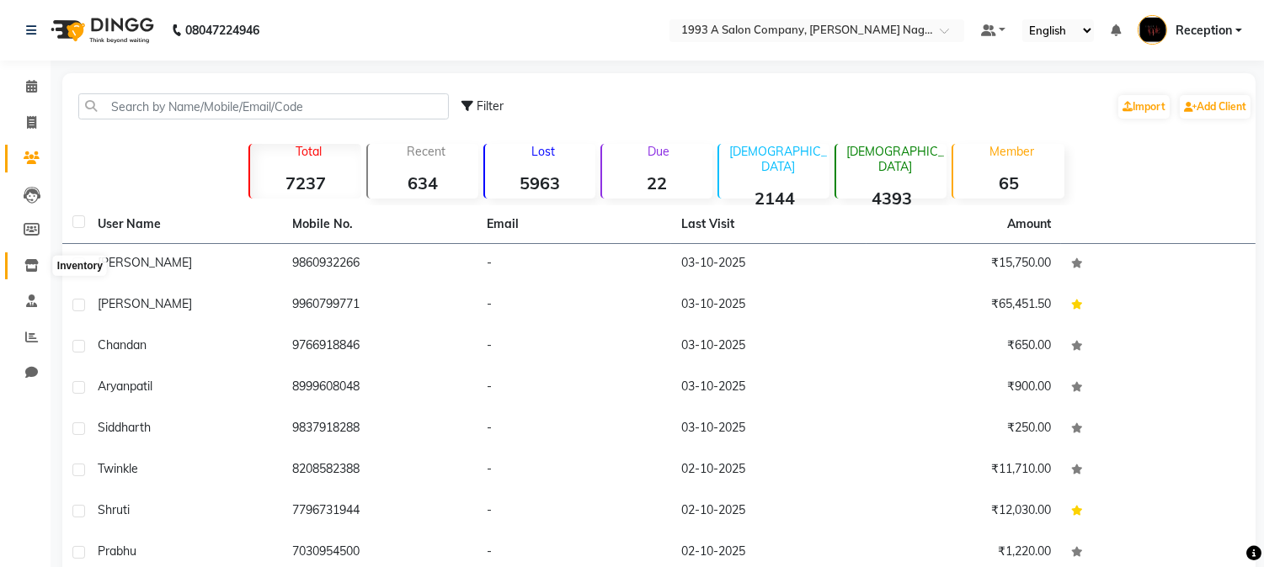
click at [27, 259] on icon at bounding box center [31, 265] width 14 height 13
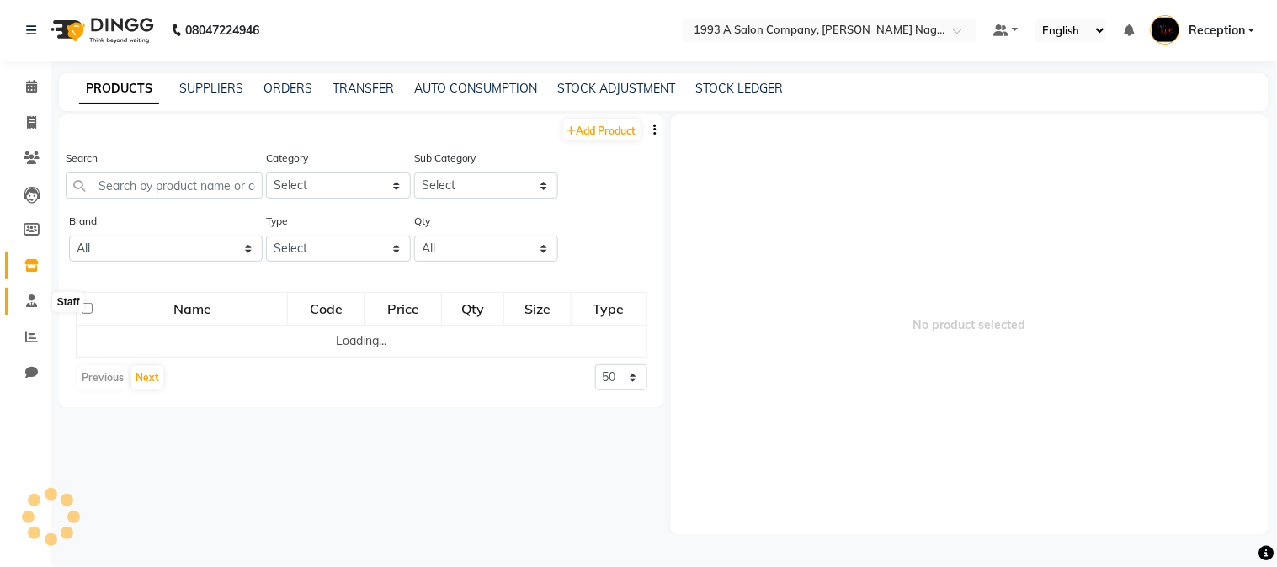
click at [30, 301] on icon at bounding box center [31, 301] width 11 height 13
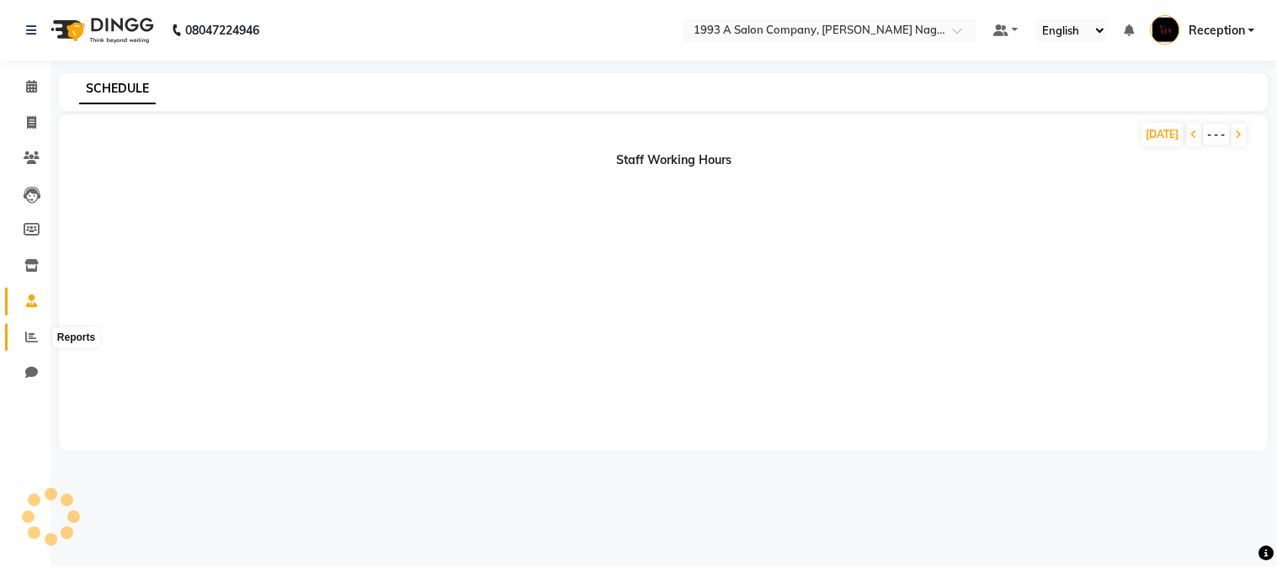
click at [35, 328] on span at bounding box center [31, 337] width 29 height 19
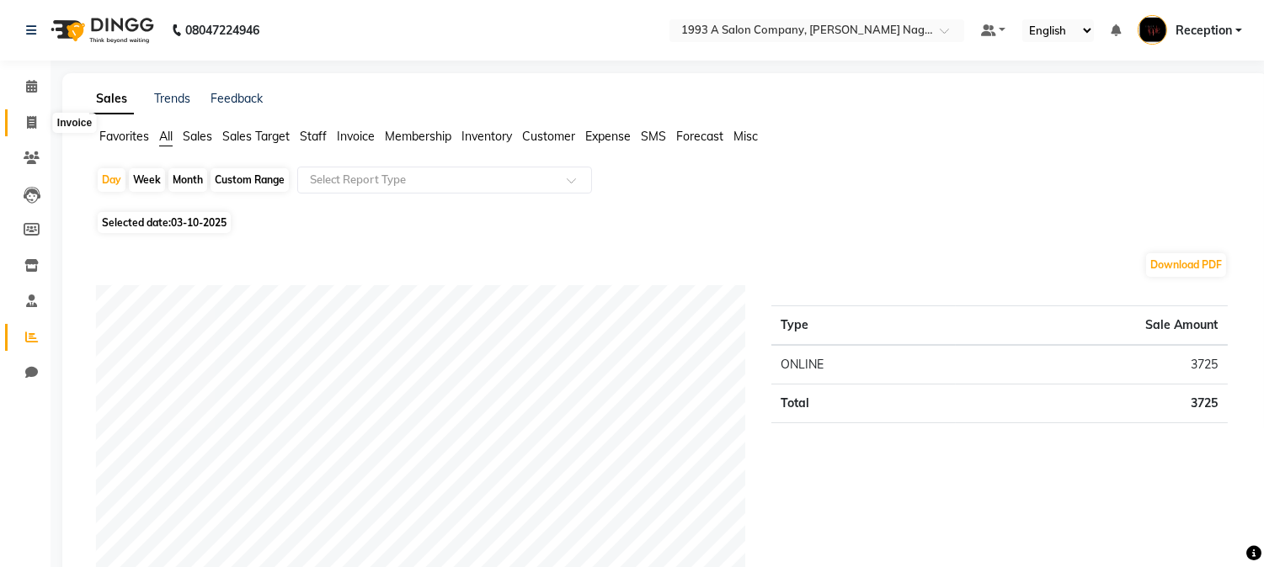
click at [27, 122] on icon at bounding box center [31, 122] width 9 height 13
select select "service"
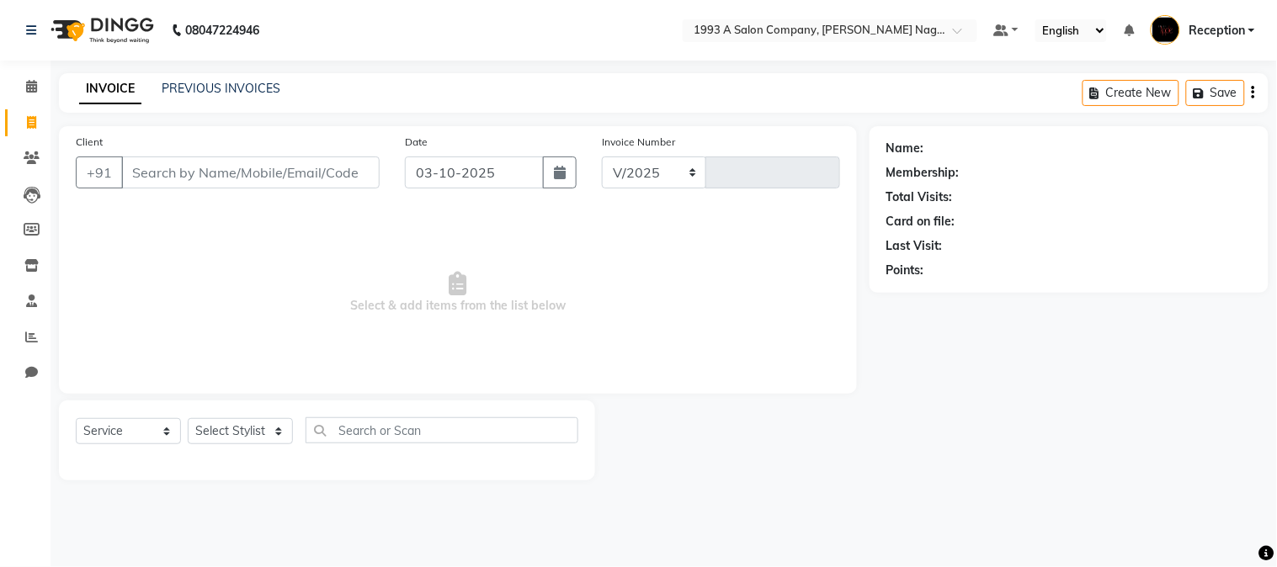
select select "144"
type input "2185"
click at [189, 84] on link "PREVIOUS INVOICES" at bounding box center [221, 88] width 119 height 15
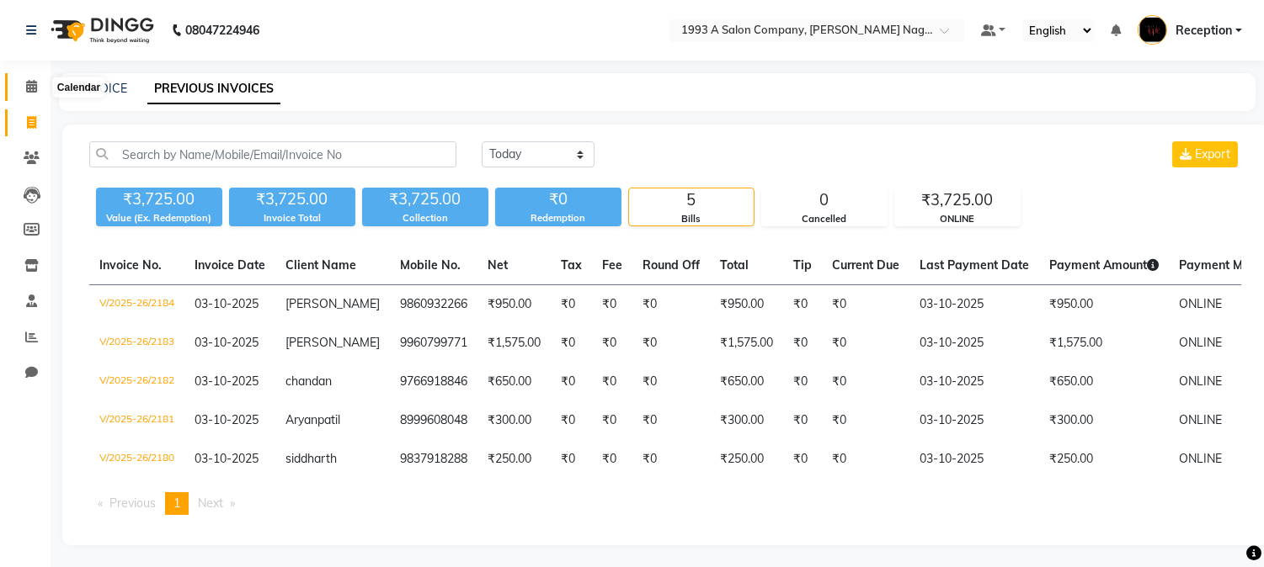
click at [19, 78] on span at bounding box center [31, 86] width 29 height 19
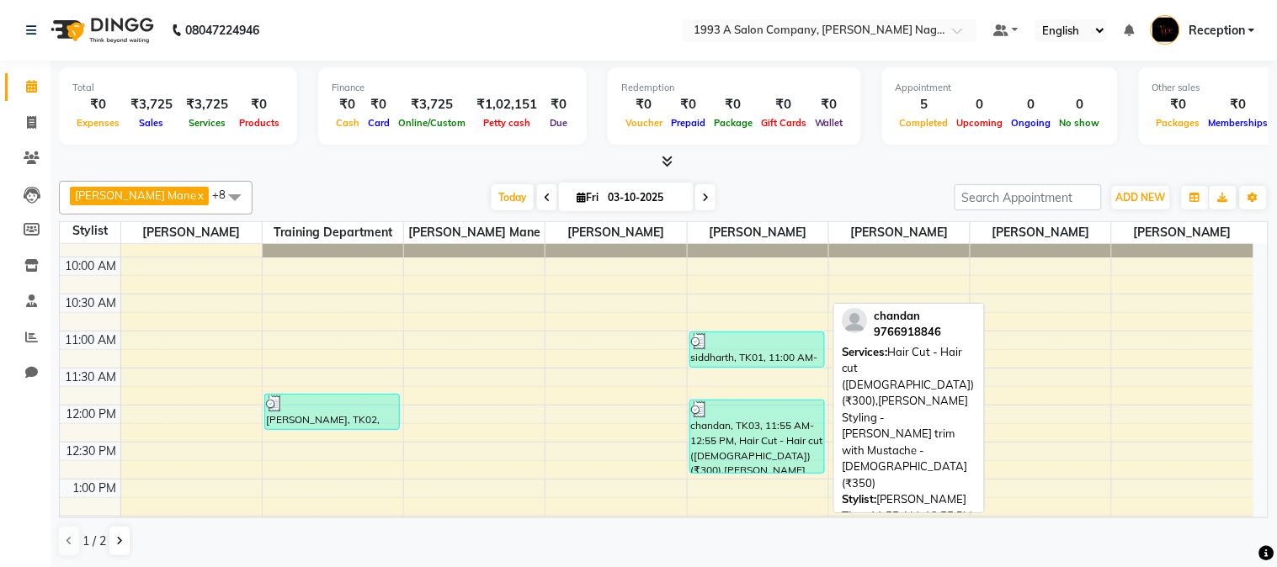
scroll to position [93, 0]
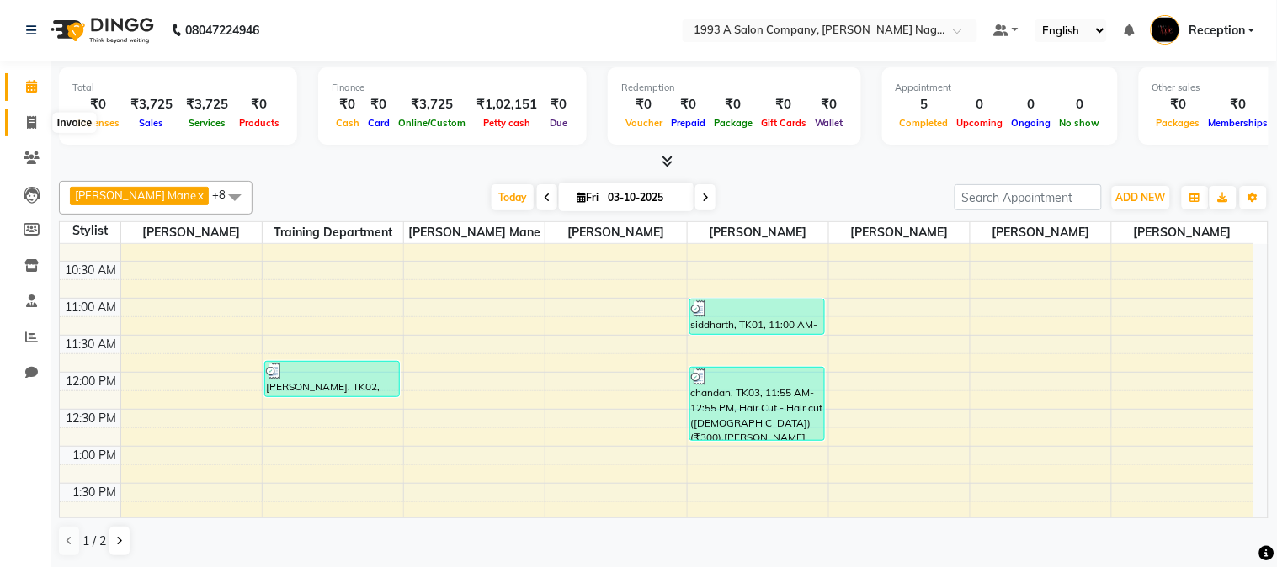
click at [18, 127] on span at bounding box center [31, 123] width 29 height 19
select select "144"
select select "service"
